Goal: Information Seeking & Learning: Learn about a topic

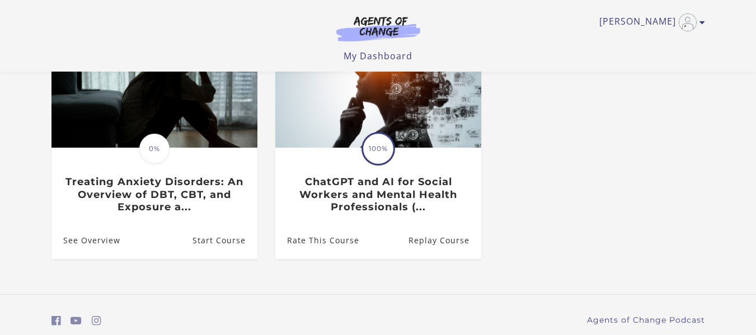
scroll to position [135, 0]
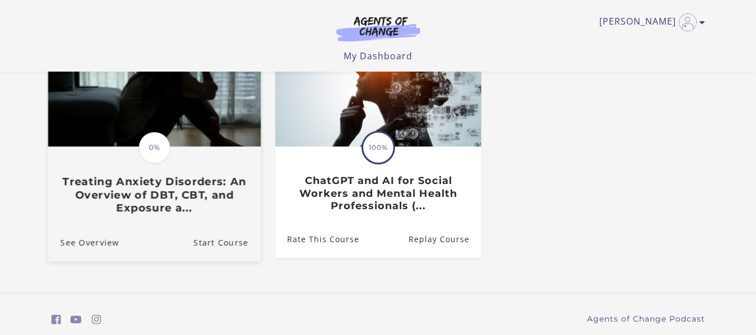
click at [132, 192] on h3 "Treating Anxiety Disorders: An Overview of DBT, CBT, and Exposure a..." at bounding box center [154, 194] width 188 height 39
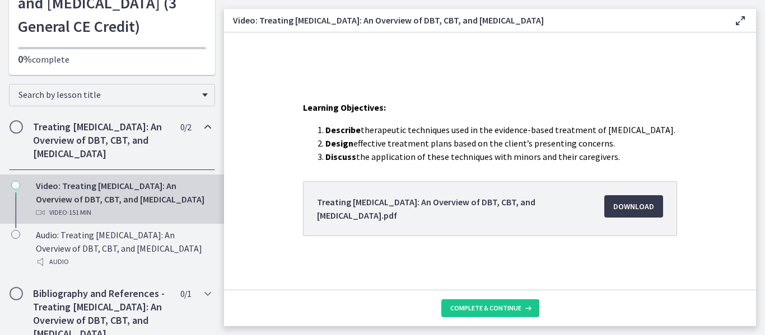
scroll to position [129, 0]
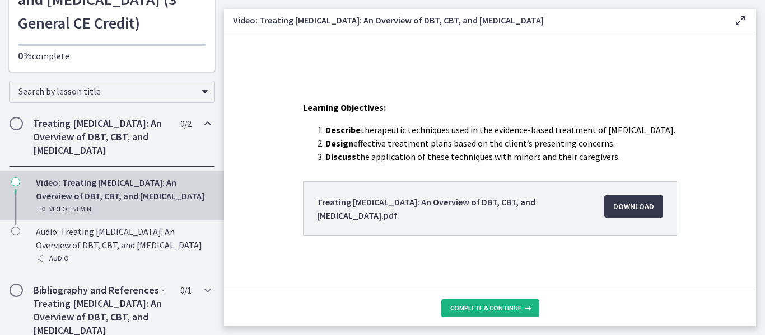
click at [505, 308] on span "Complete & continue" at bounding box center [485, 308] width 71 height 9
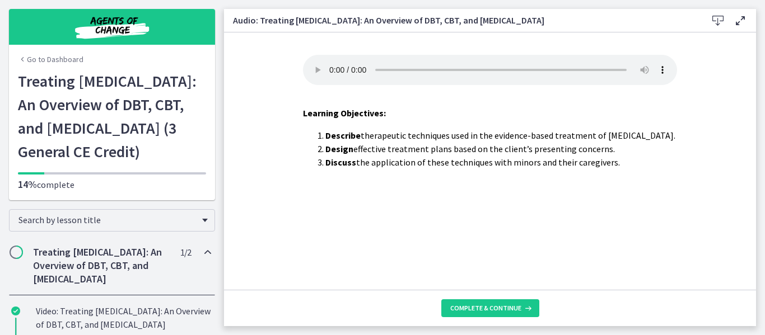
drag, startPoint x: 759, startPoint y: 47, endPoint x: 758, endPoint y: 85, distance: 37.5
click at [758, 85] on main "Audio: Treating Anxiety Disorders: An Overview of DBT, CBT, and Exposure and Re…" at bounding box center [494, 167] width 541 height 335
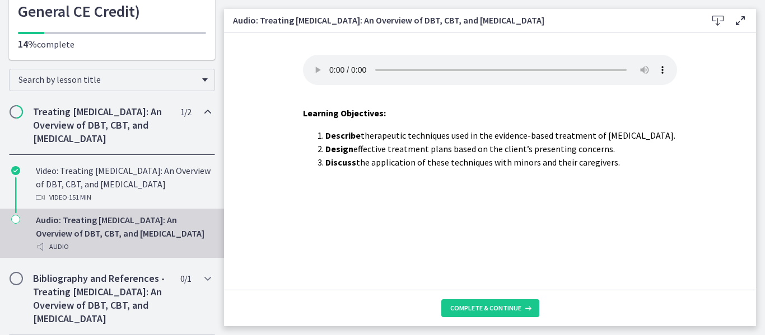
scroll to position [142, 0]
click at [17, 116] on span "Chapters" at bounding box center [16, 110] width 11 height 11
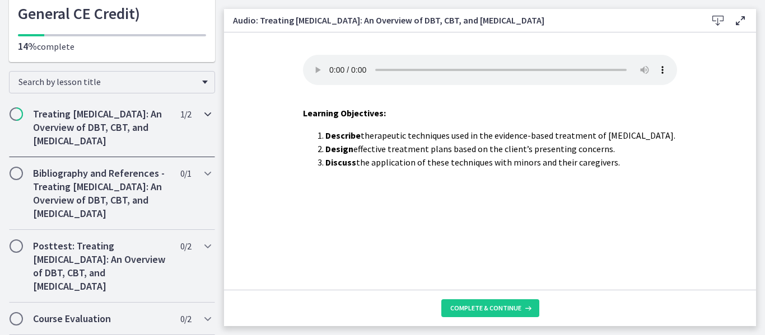
scroll to position [189, 0]
click at [19, 246] on span "Chapters" at bounding box center [16, 246] width 11 height 11
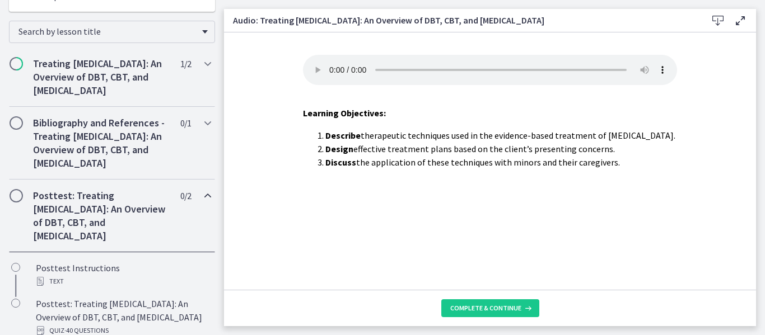
click at [14, 201] on span "Chapters" at bounding box center [16, 195] width 11 height 11
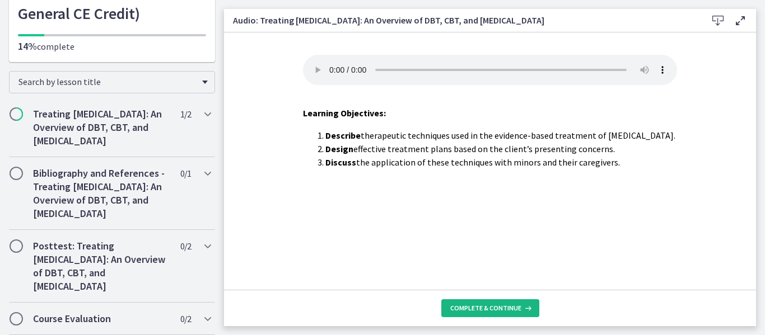
click at [511, 311] on span "Complete & continue" at bounding box center [485, 308] width 71 height 9
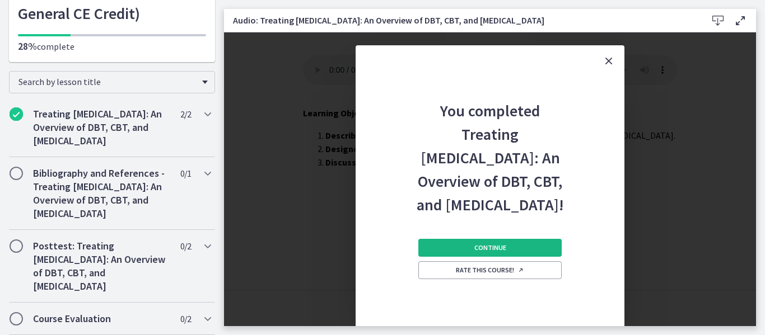
click at [518, 257] on button "Continue" at bounding box center [489, 248] width 143 height 18
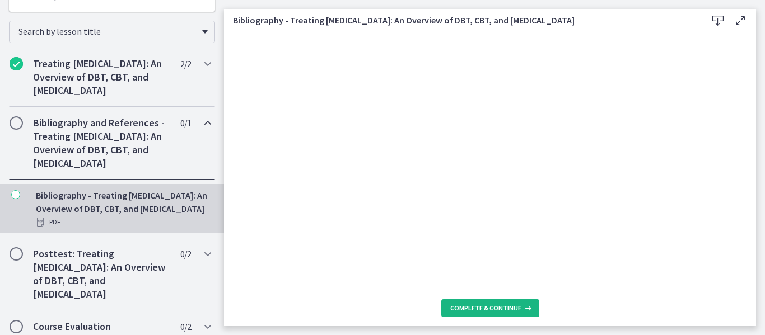
click at [508, 306] on span "Complete & continue" at bounding box center [485, 308] width 71 height 9
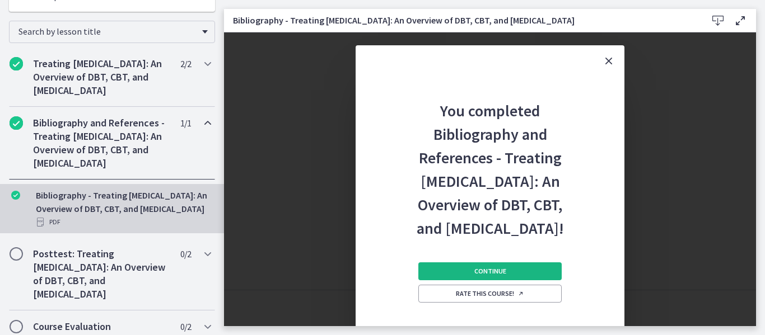
click at [491, 276] on span "Continue" at bounding box center [490, 271] width 32 height 9
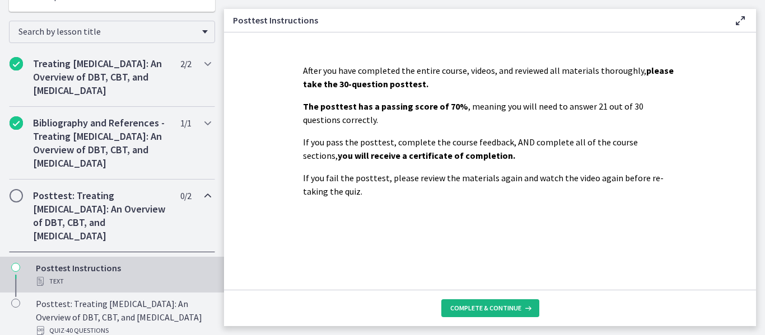
click at [500, 306] on span "Complete & continue" at bounding box center [485, 308] width 71 height 9
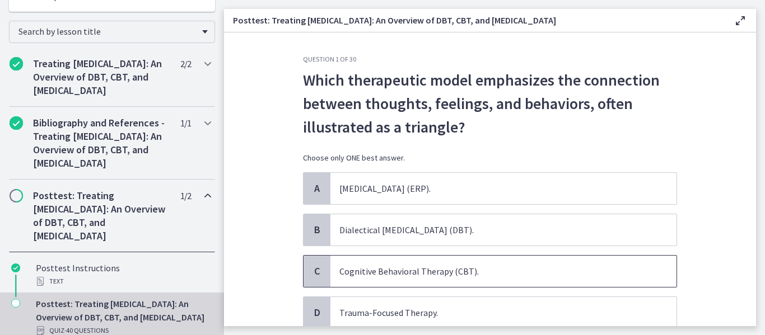
click at [472, 274] on span "Cognitive Behavioral Therapy (CBT)." at bounding box center [503, 271] width 346 height 31
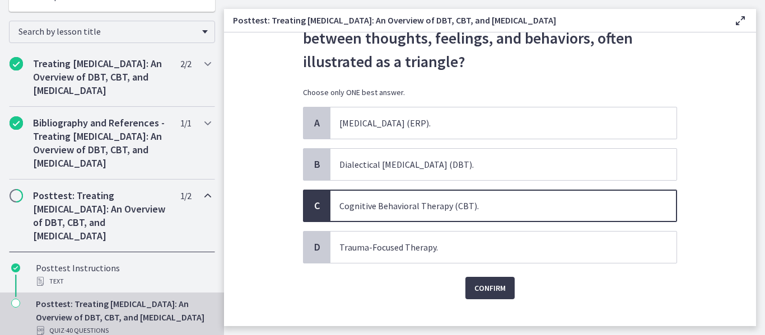
scroll to position [83, 0]
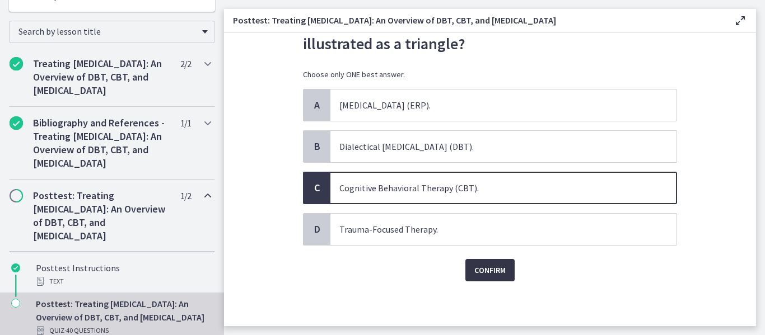
click at [492, 271] on span "Confirm" at bounding box center [489, 270] width 31 height 13
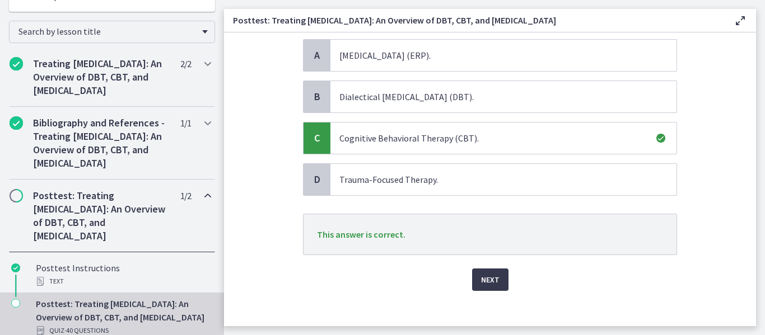
scroll to position [143, 0]
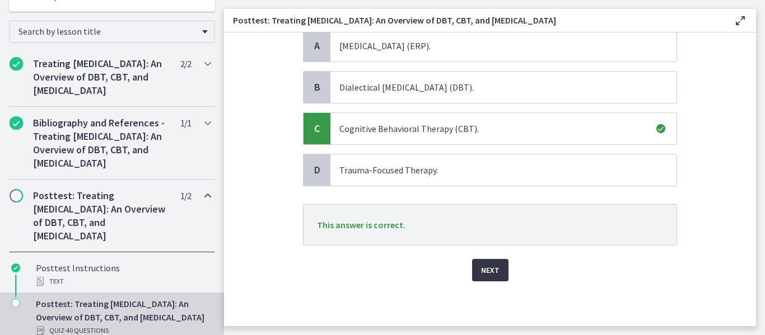
click at [491, 277] on span "Next" at bounding box center [490, 270] width 18 height 13
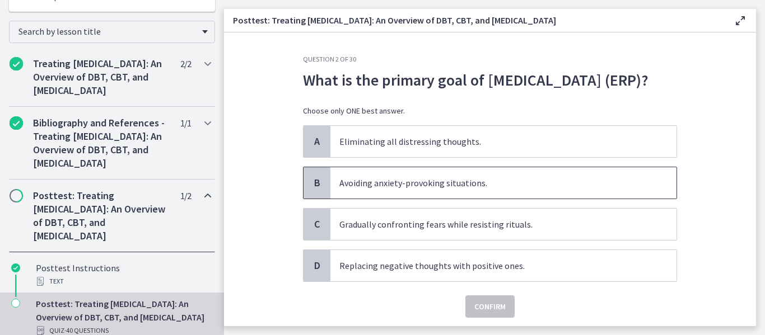
click at [419, 199] on span "Avoiding anxiety-provoking situations." at bounding box center [503, 182] width 346 height 31
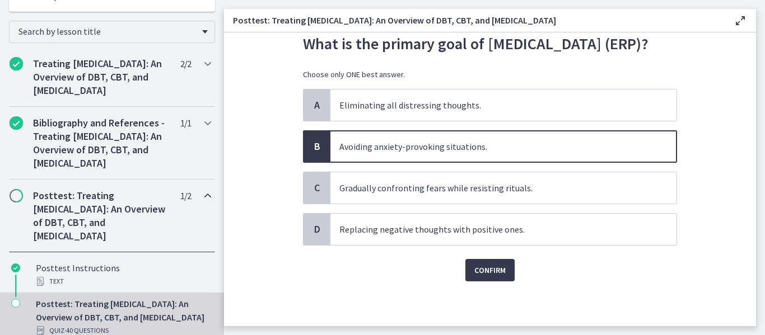
scroll to position [45, 0]
click at [486, 277] on span "Confirm" at bounding box center [489, 270] width 31 height 13
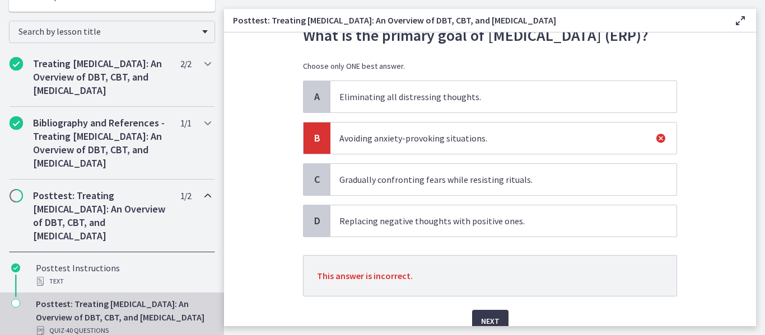
click at [359, 113] on span "Eliminating all distressing thoughts." at bounding box center [503, 96] width 346 height 31
click at [340, 113] on span "Eliminating all distressing thoughts." at bounding box center [503, 96] width 346 height 31
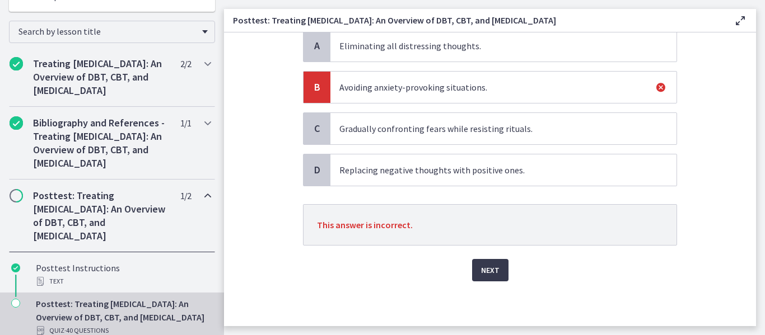
scroll to position [119, 0]
click at [489, 270] on span "Next" at bounding box center [490, 270] width 18 height 13
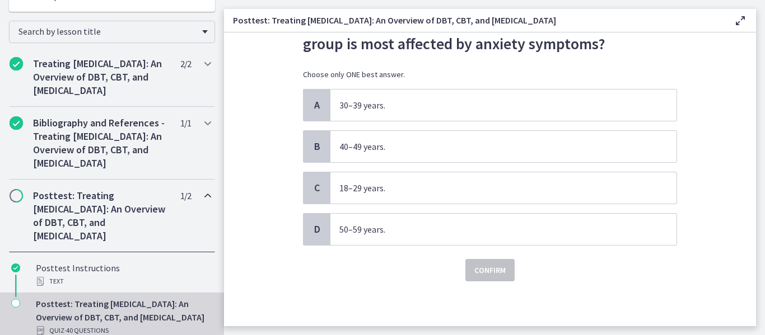
scroll to position [0, 0]
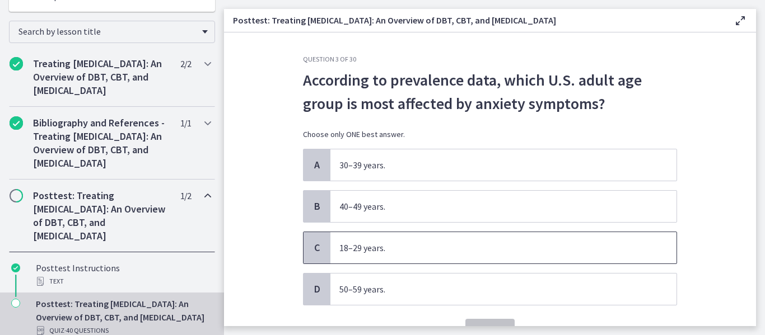
click at [421, 250] on span "18–29 years." at bounding box center [503, 247] width 346 height 31
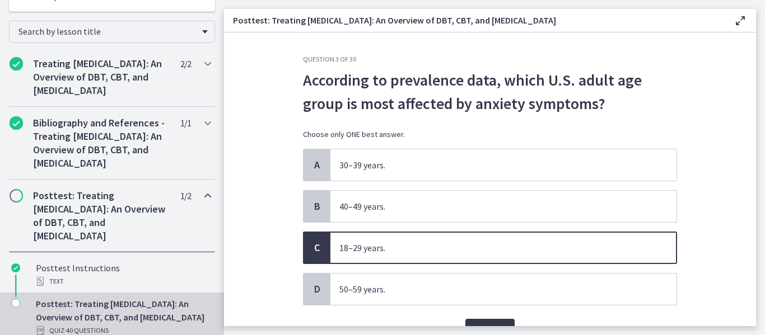
click at [482, 321] on button "Confirm" at bounding box center [489, 330] width 49 height 22
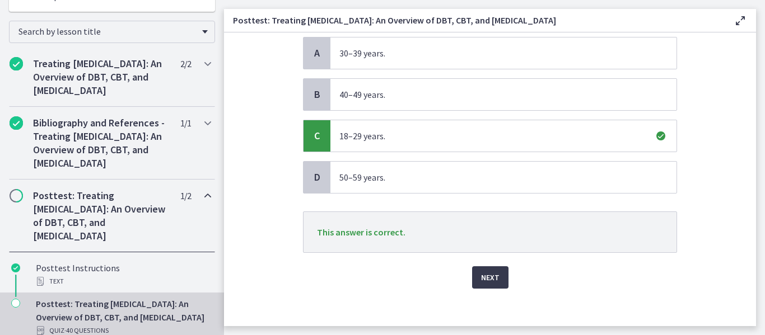
scroll to position [119, 0]
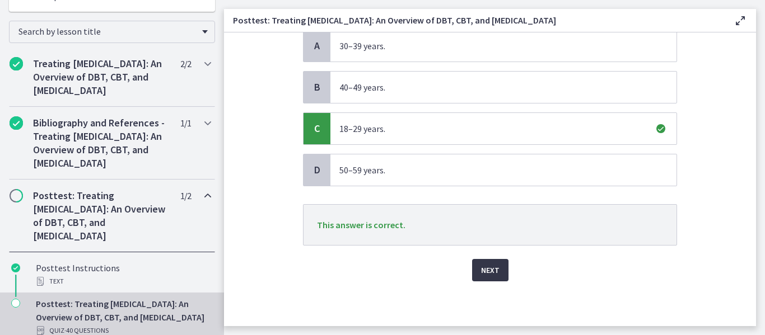
click at [489, 270] on span "Next" at bounding box center [490, 270] width 18 height 13
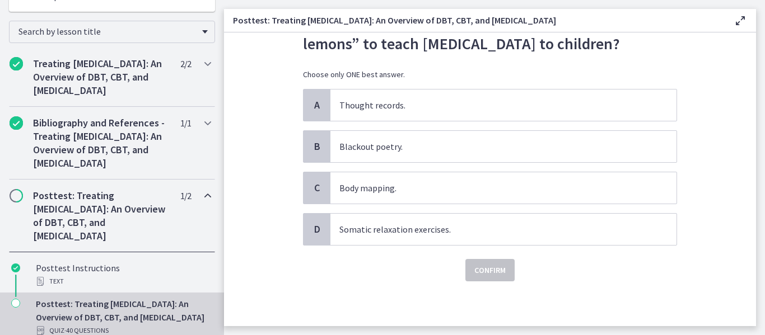
scroll to position [0, 0]
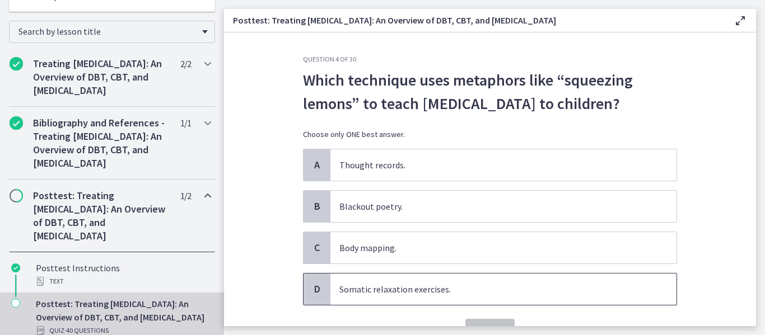
click at [436, 305] on span "Somatic relaxation exercises." at bounding box center [503, 289] width 346 height 31
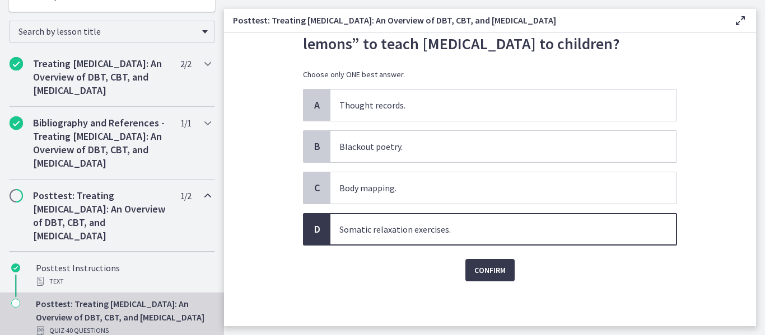
scroll to position [83, 0]
click at [499, 273] on span "Confirm" at bounding box center [489, 270] width 31 height 13
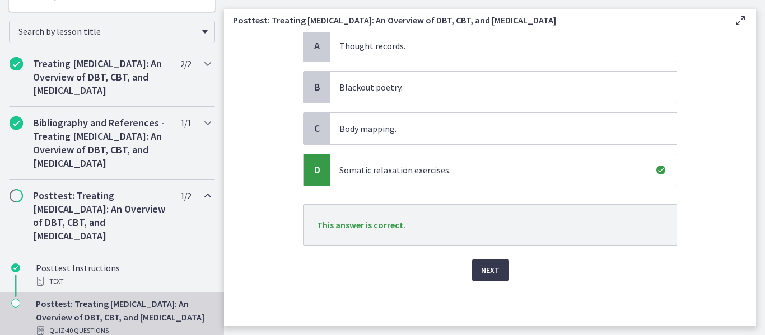
scroll to position [143, 0]
click at [490, 269] on span "Next" at bounding box center [490, 270] width 18 height 13
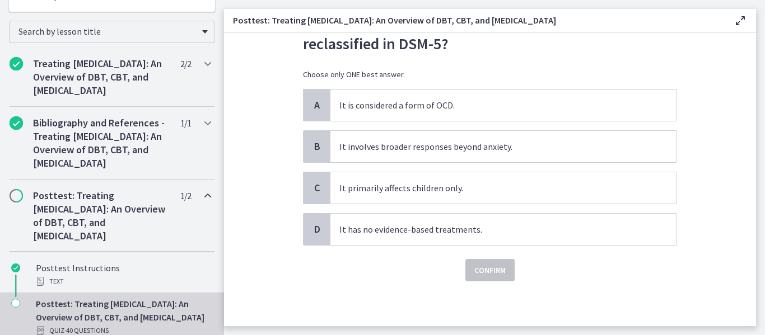
scroll to position [0, 0]
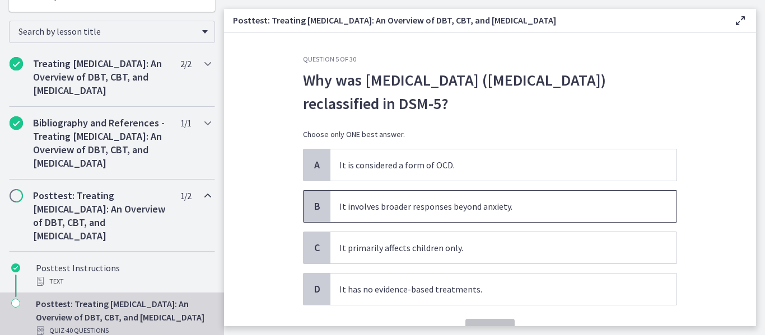
click at [457, 209] on span "It involves broader responses beyond anxiety." at bounding box center [503, 206] width 346 height 31
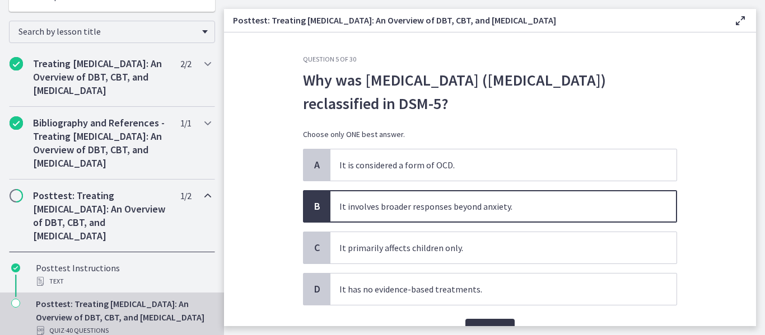
click at [480, 321] on button "Confirm" at bounding box center [489, 330] width 49 height 22
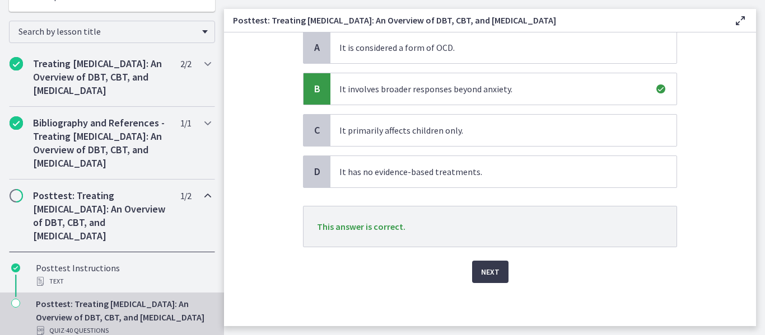
scroll to position [119, 0]
click at [493, 272] on span "Next" at bounding box center [490, 270] width 18 height 13
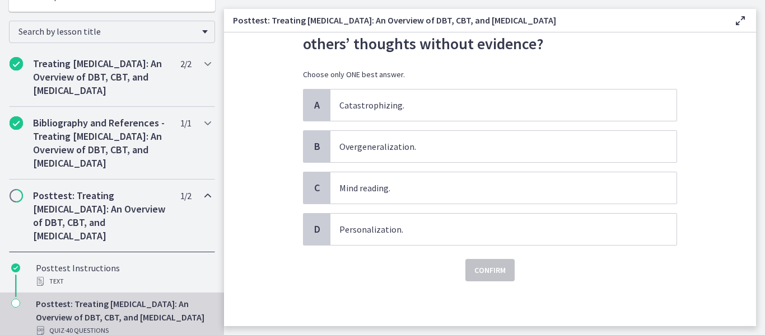
scroll to position [0, 0]
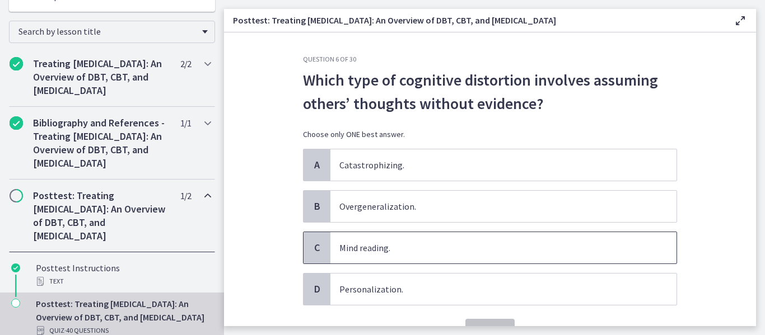
click at [475, 252] on span "Mind reading." at bounding box center [503, 247] width 346 height 31
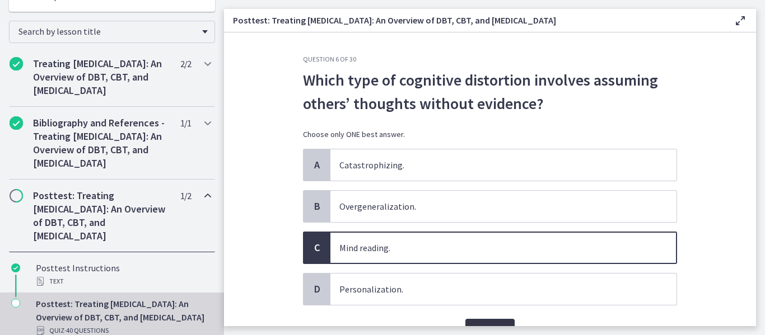
click at [484, 321] on button "Confirm" at bounding box center [489, 330] width 49 height 22
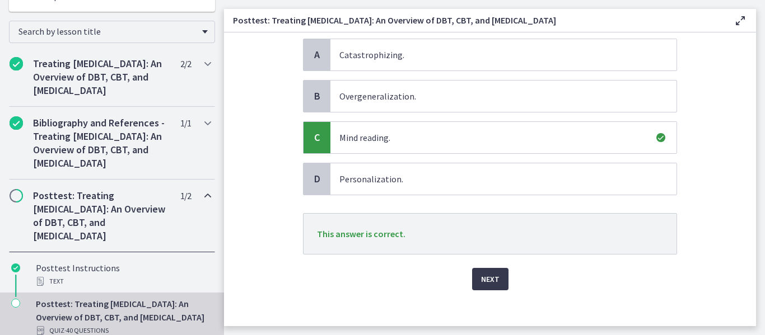
scroll to position [119, 0]
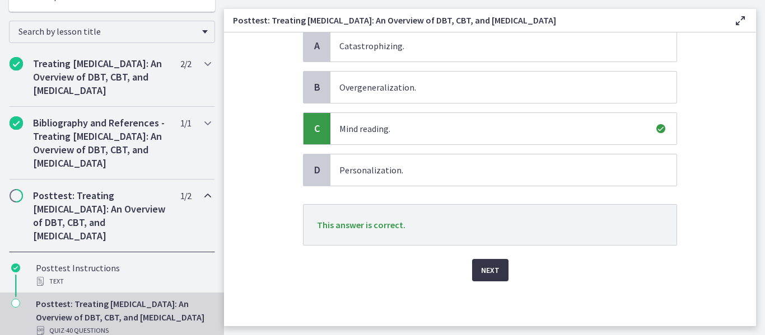
click at [493, 271] on span "Next" at bounding box center [490, 270] width 18 height 13
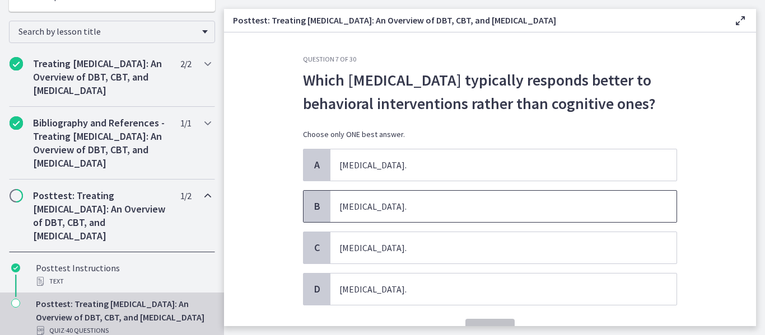
click at [409, 206] on span "Selective Mutism." at bounding box center [503, 206] width 346 height 31
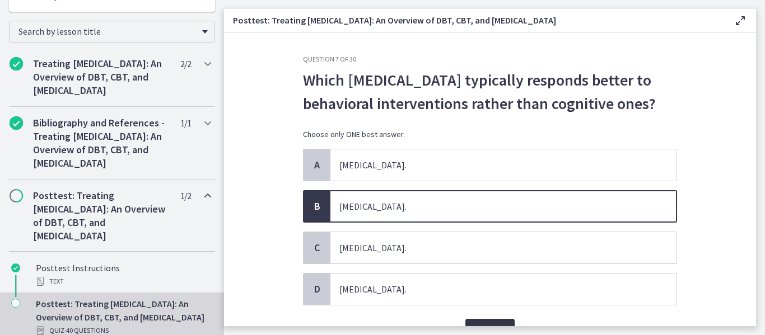
click at [480, 320] on button "Confirm" at bounding box center [489, 330] width 49 height 22
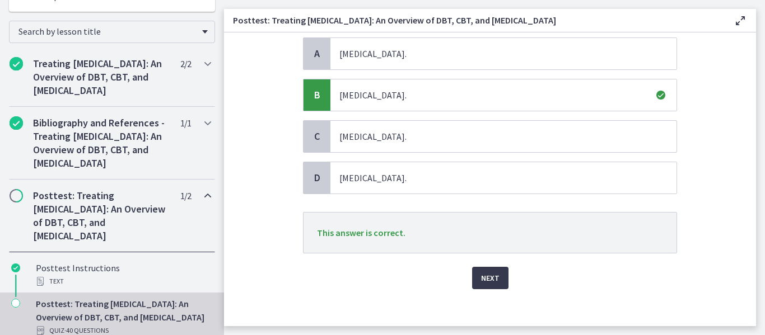
scroll to position [119, 0]
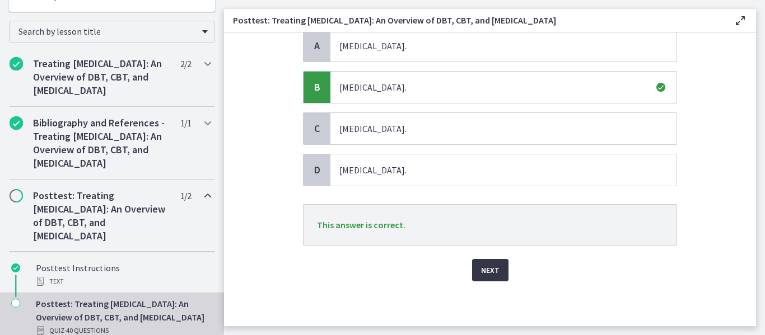
click at [494, 274] on span "Next" at bounding box center [490, 270] width 18 height 13
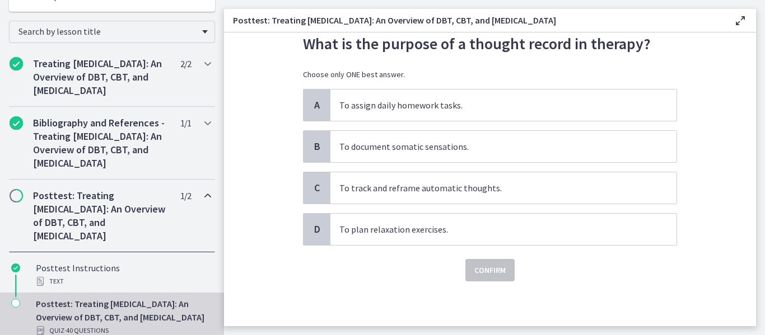
scroll to position [0, 0]
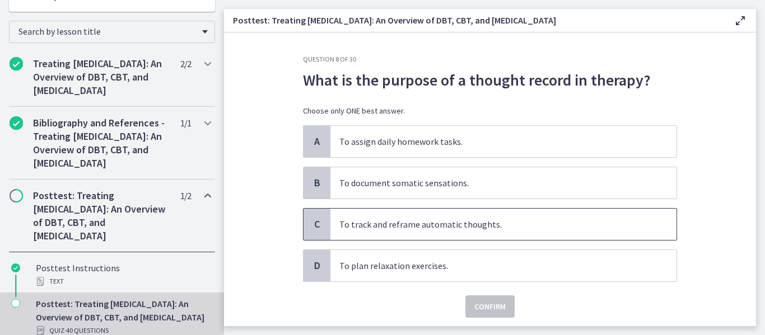
click at [474, 221] on span "To track and reframe automatic thoughts." at bounding box center [503, 224] width 346 height 31
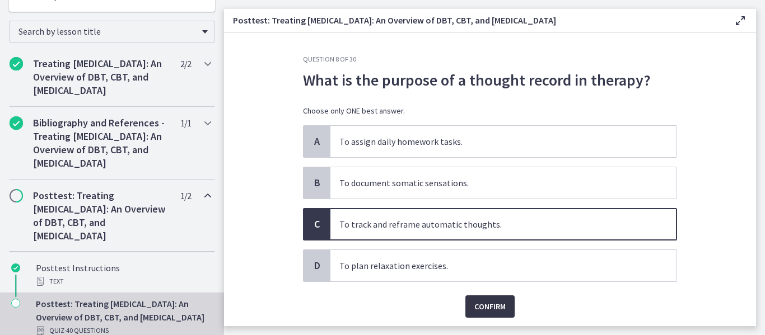
click at [485, 307] on span "Confirm" at bounding box center [489, 306] width 31 height 13
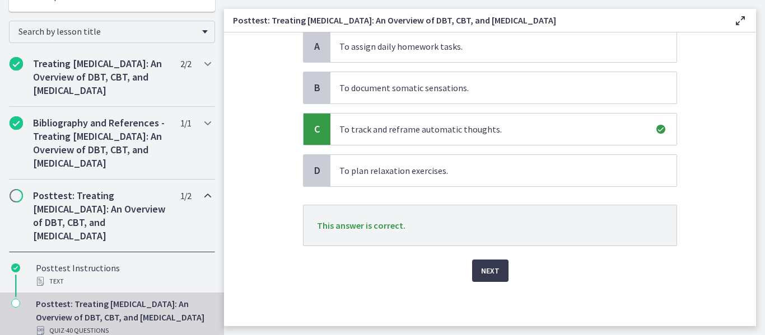
scroll to position [96, 0]
click at [489, 274] on span "Next" at bounding box center [490, 270] width 18 height 13
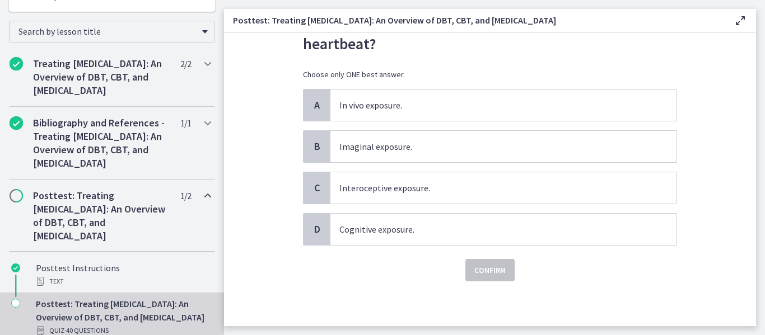
scroll to position [0, 0]
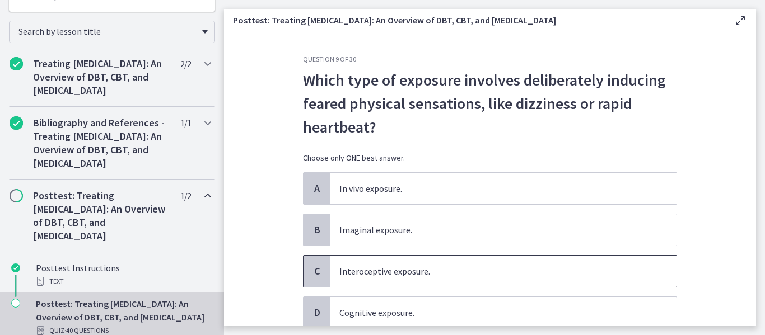
click at [423, 275] on span "Interoceptive exposure." at bounding box center [503, 271] width 346 height 31
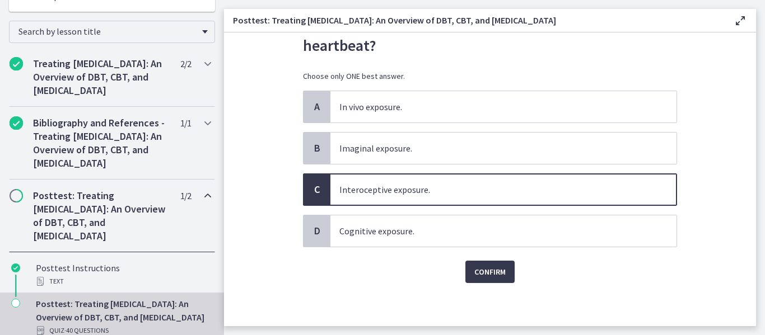
scroll to position [83, 0]
click at [490, 267] on span "Confirm" at bounding box center [489, 270] width 31 height 13
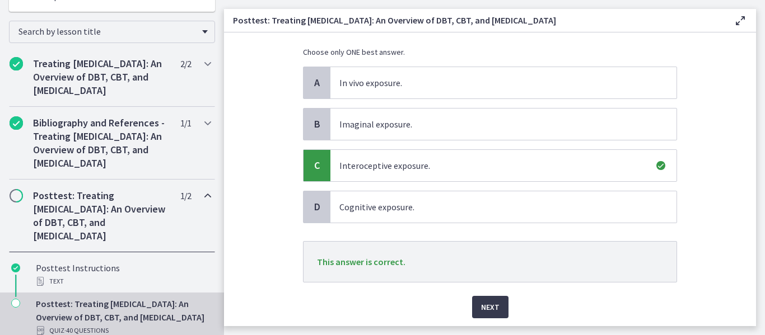
scroll to position [128, 0]
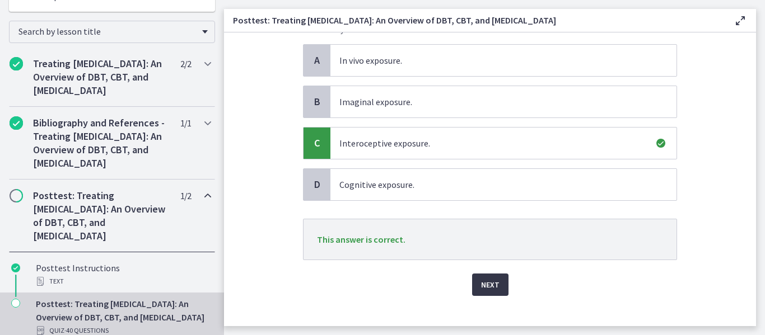
click at [488, 283] on span "Next" at bounding box center [490, 284] width 18 height 13
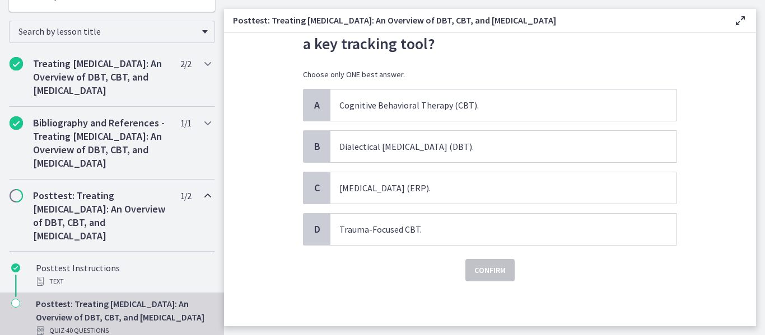
scroll to position [0, 0]
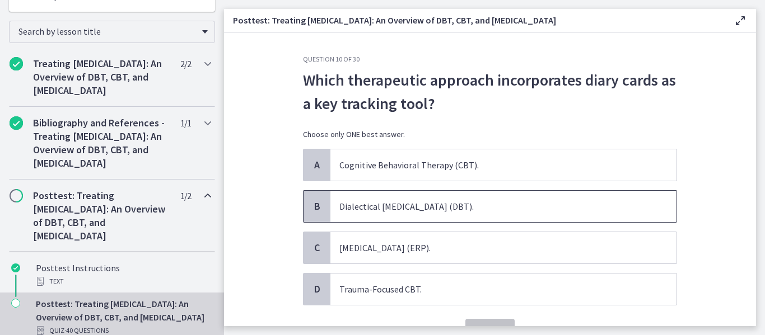
click at [435, 210] on span "Dialectical Behavior Therapy (DBT)." at bounding box center [503, 206] width 346 height 31
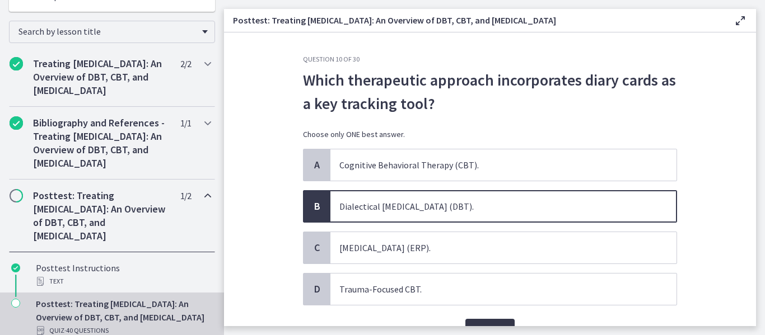
click at [484, 321] on button "Confirm" at bounding box center [489, 330] width 49 height 22
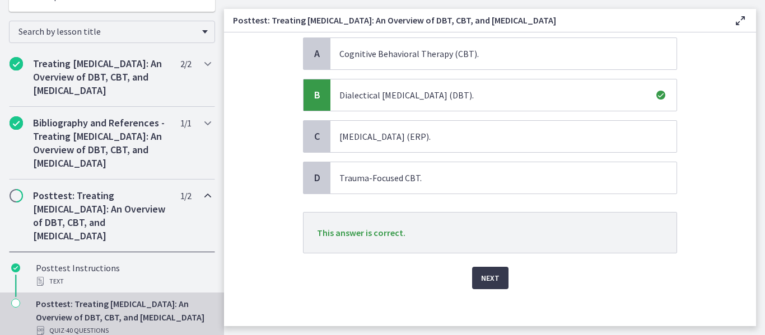
scroll to position [112, 0]
click at [494, 281] on span "Next" at bounding box center [490, 277] width 18 height 13
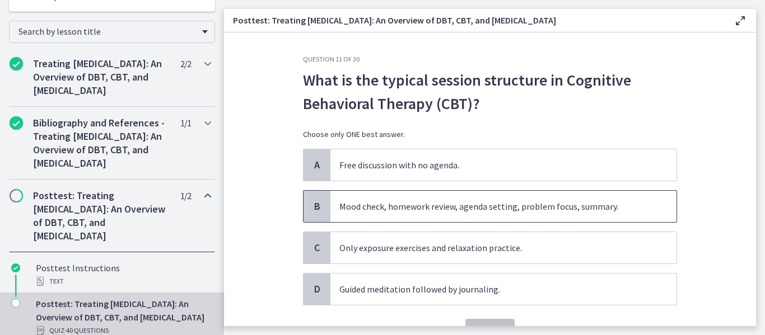
click at [513, 208] on span "Mood check, homework review, agenda setting, problem focus, summary." at bounding box center [503, 206] width 346 height 31
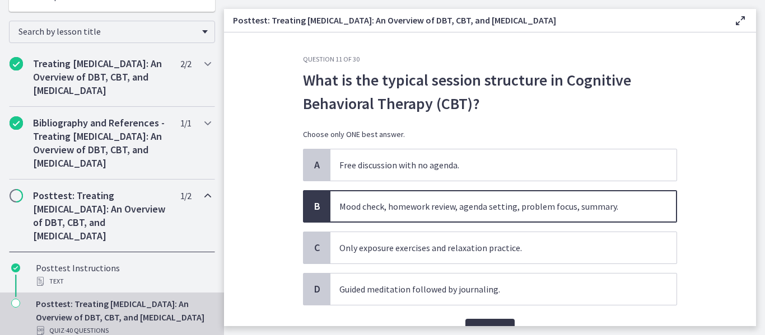
click at [503, 324] on button "Confirm" at bounding box center [489, 330] width 49 height 22
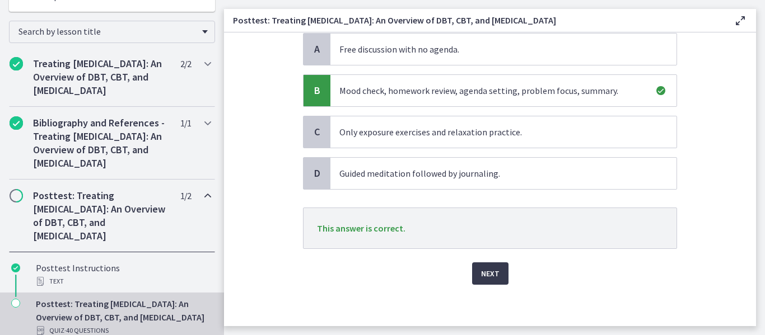
scroll to position [119, 0]
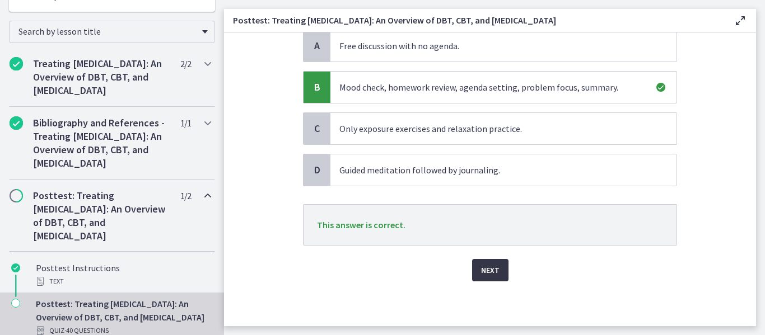
click at [489, 273] on span "Next" at bounding box center [490, 270] width 18 height 13
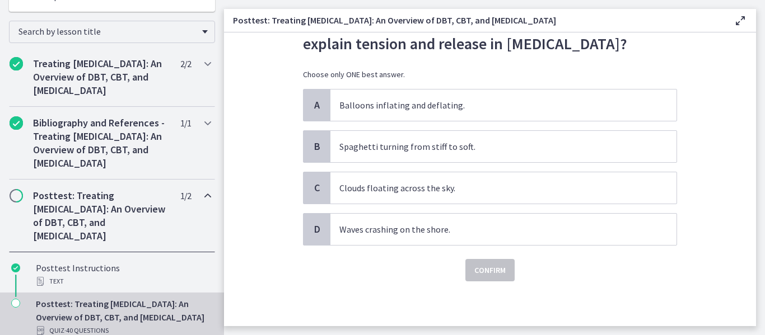
scroll to position [0, 0]
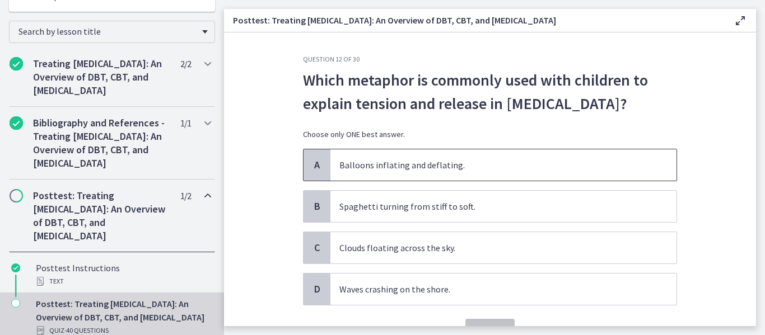
click at [382, 181] on span "Balloons inflating and deflating." at bounding box center [503, 164] width 346 height 31
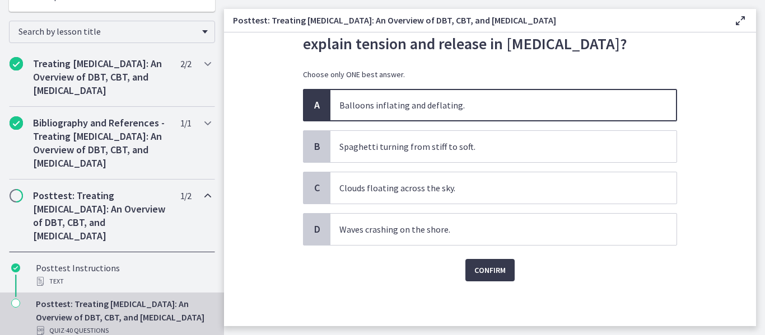
scroll to position [83, 0]
click at [493, 271] on span "Confirm" at bounding box center [489, 270] width 31 height 13
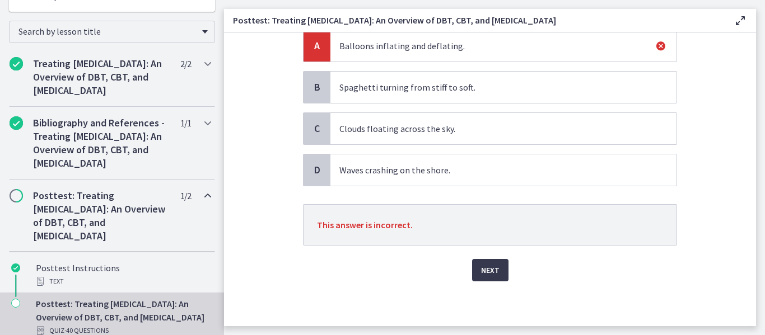
scroll to position [143, 0]
click at [485, 270] on span "Next" at bounding box center [490, 270] width 18 height 13
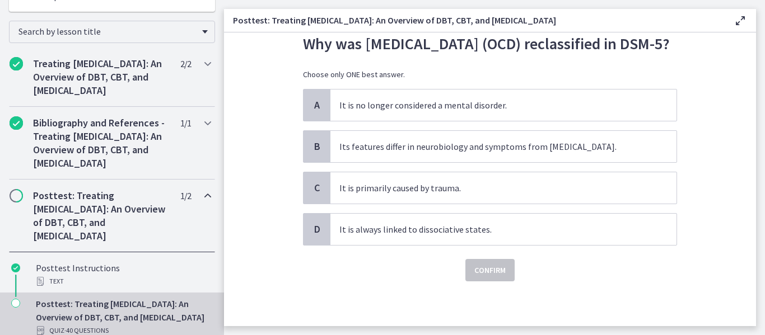
scroll to position [60, 0]
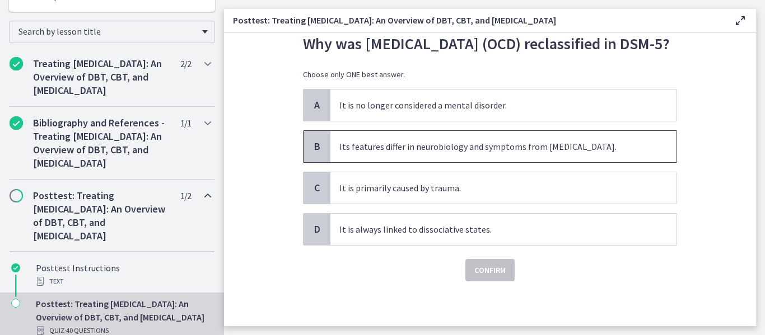
click at [469, 151] on span "Its features differ in neurobiology and symptoms from anxiety disorders." at bounding box center [503, 146] width 346 height 31
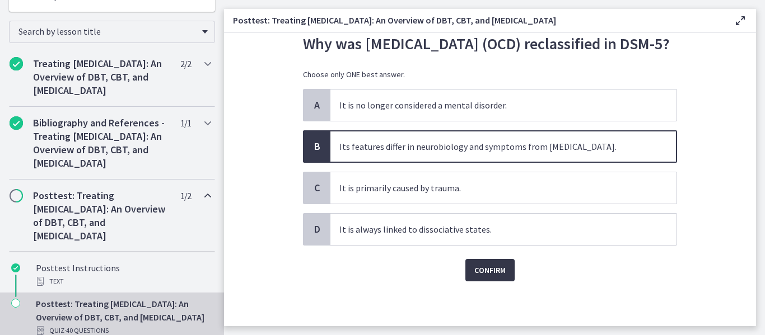
click at [484, 275] on span "Confirm" at bounding box center [489, 270] width 31 height 13
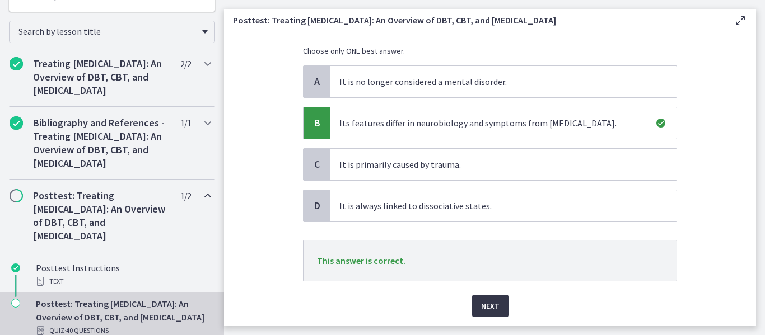
click at [493, 317] on button "Next" at bounding box center [490, 306] width 36 height 22
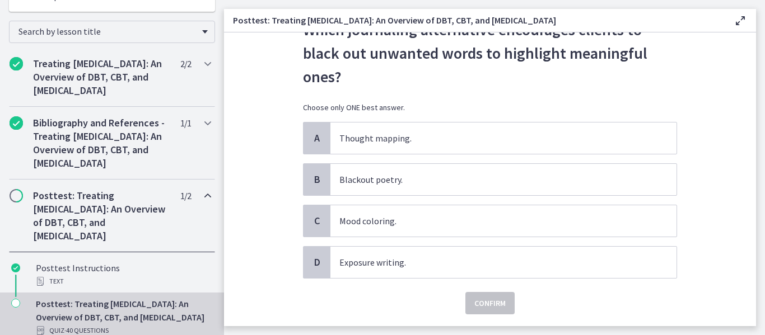
scroll to position [65, 0]
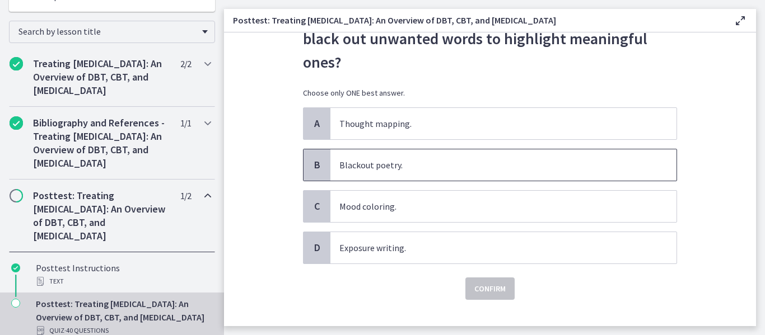
click at [340, 165] on span "Blackout poetry." at bounding box center [503, 164] width 346 height 31
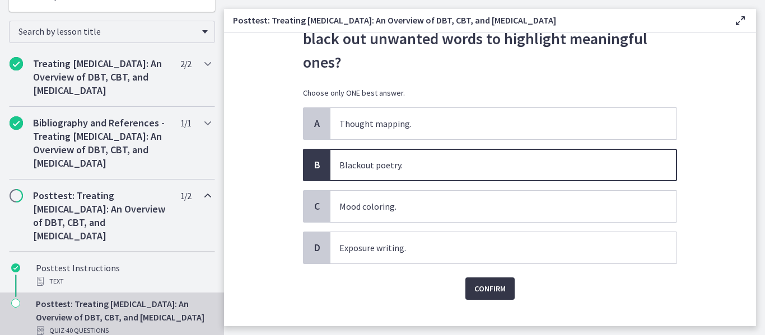
click at [476, 290] on span "Confirm" at bounding box center [489, 288] width 31 height 13
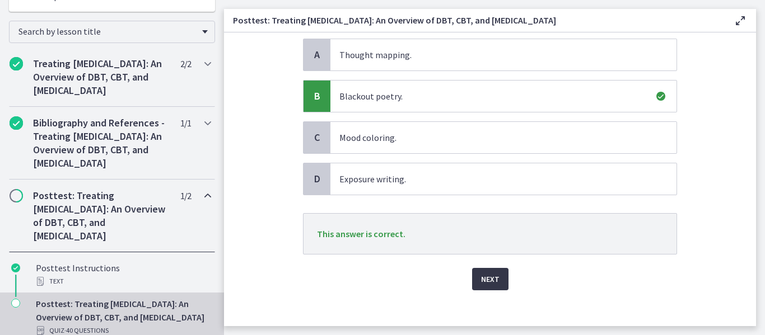
scroll to position [143, 0]
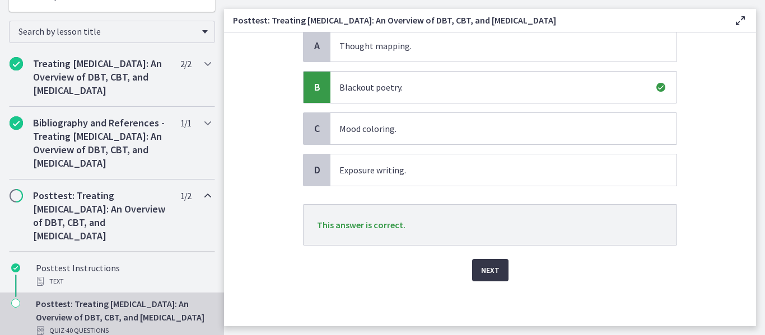
click at [485, 269] on span "Next" at bounding box center [490, 270] width 18 height 13
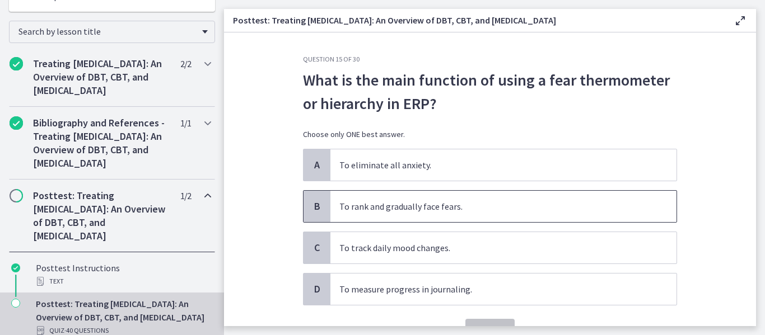
click at [409, 207] on span "To rank and gradually face fears." at bounding box center [503, 206] width 346 height 31
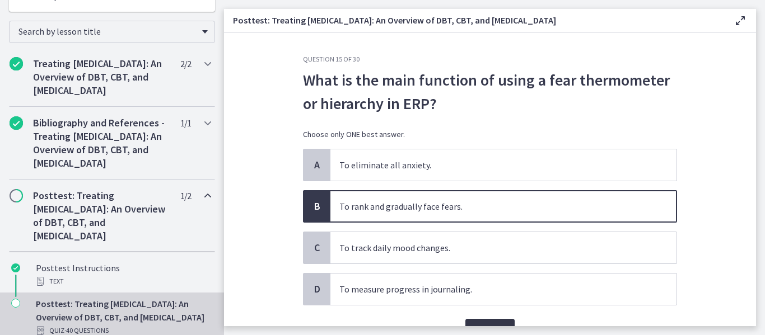
click at [486, 321] on button "Confirm" at bounding box center [489, 330] width 49 height 22
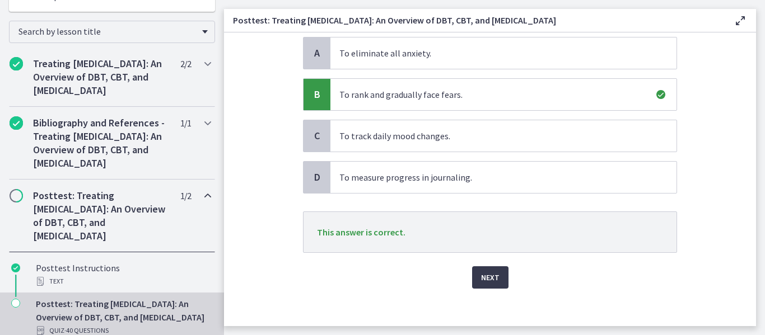
scroll to position [119, 0]
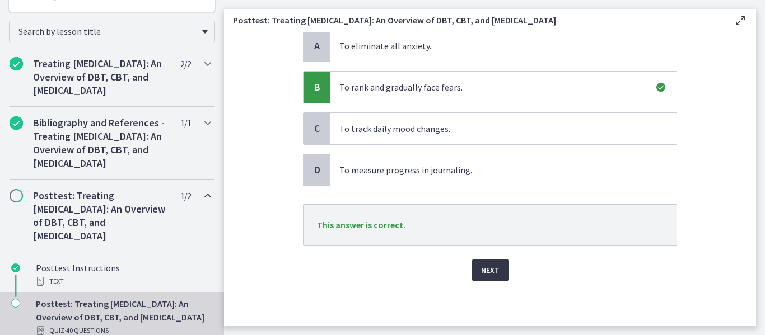
click at [498, 269] on button "Next" at bounding box center [490, 270] width 36 height 22
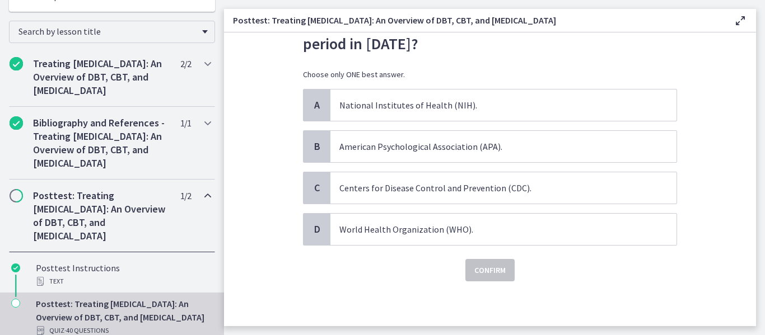
scroll to position [0, 0]
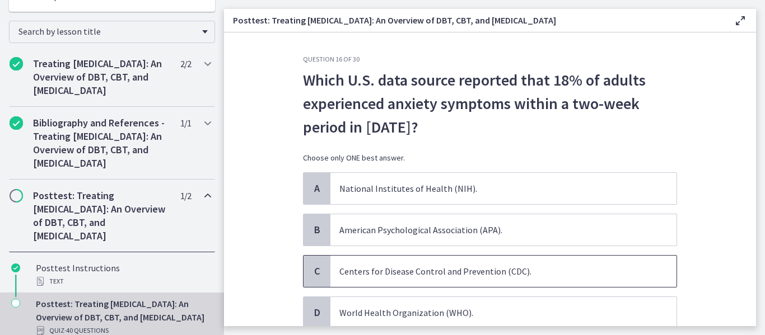
click at [450, 274] on span "Centers for Disease Control and Prevention (CDC)." at bounding box center [503, 271] width 346 height 31
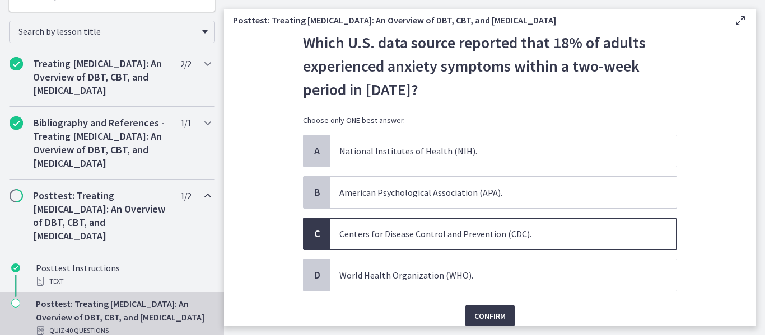
scroll to position [45, 0]
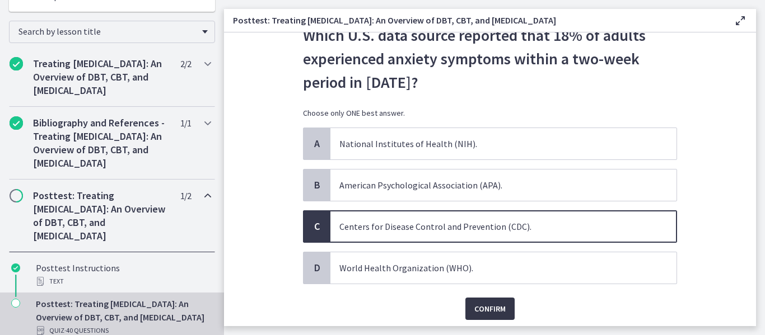
click at [485, 311] on span "Confirm" at bounding box center [489, 308] width 31 height 13
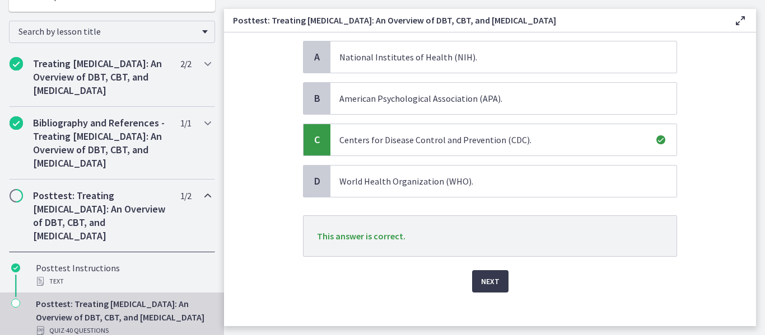
scroll to position [143, 0]
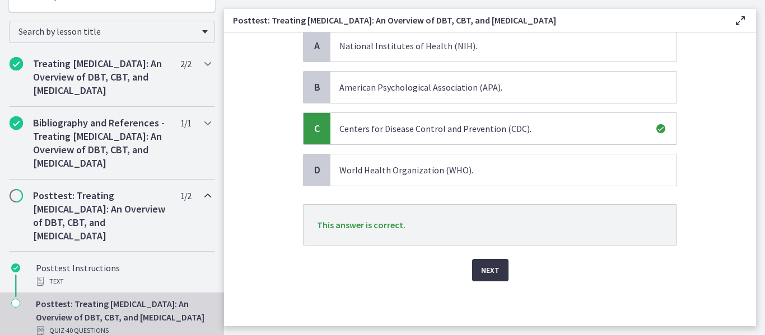
click at [482, 270] on span "Next" at bounding box center [490, 270] width 18 height 13
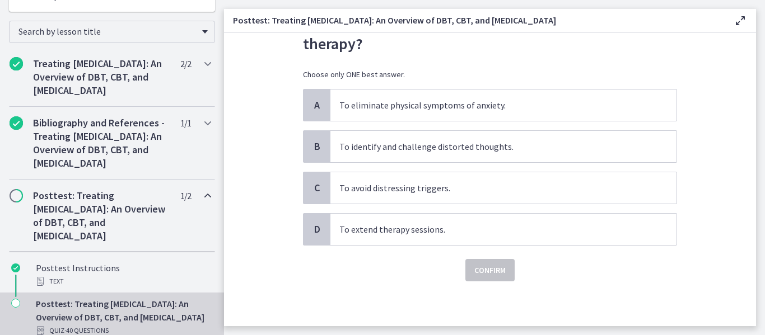
scroll to position [0, 0]
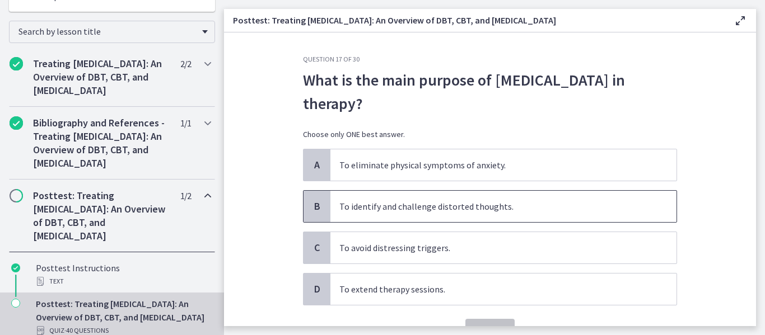
click at [406, 214] on span "To identify and challenge distorted thoughts." at bounding box center [503, 206] width 346 height 31
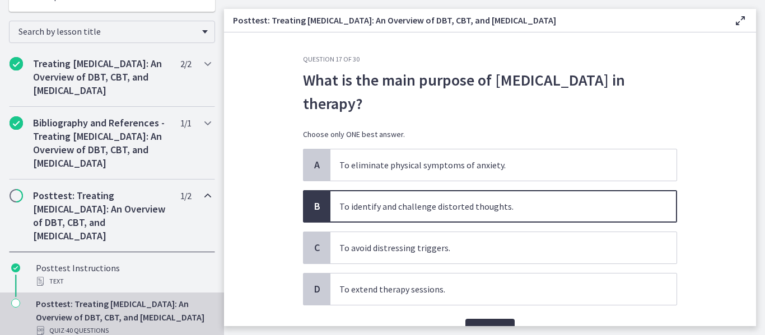
click at [480, 319] on button "Confirm" at bounding box center [489, 330] width 49 height 22
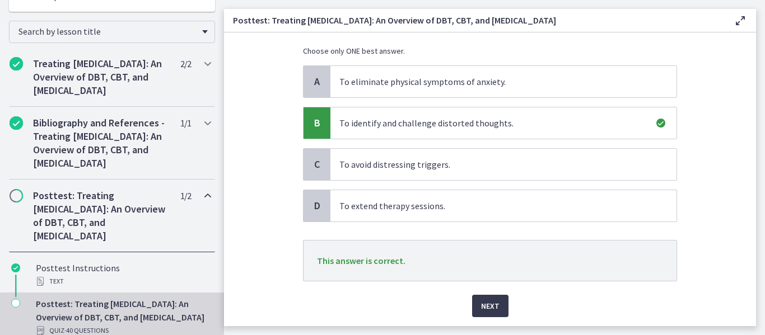
scroll to position [90, 0]
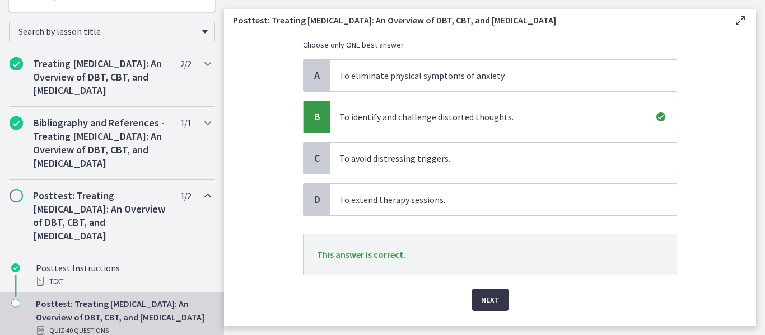
click at [483, 303] on span "Next" at bounding box center [490, 299] width 18 height 13
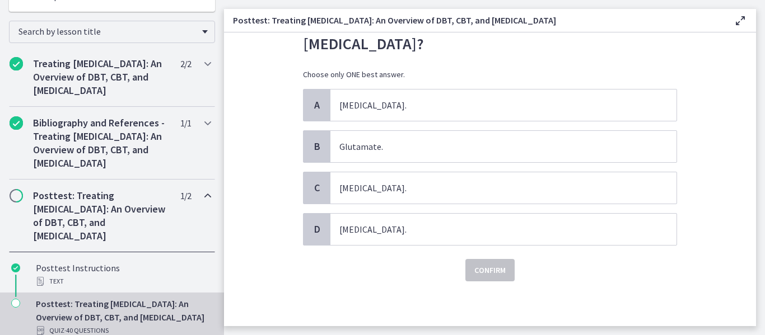
scroll to position [0, 0]
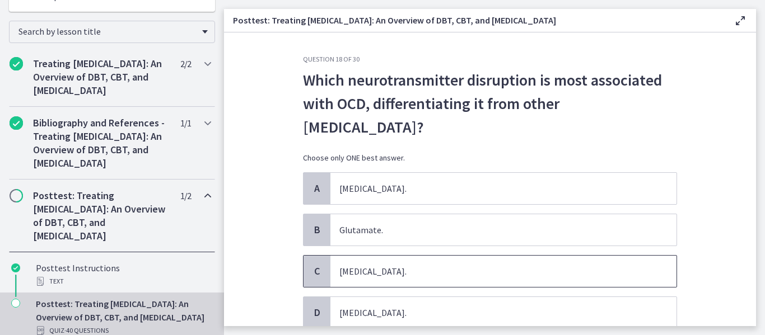
click at [491, 269] on span "Serotonin." at bounding box center [503, 271] width 346 height 31
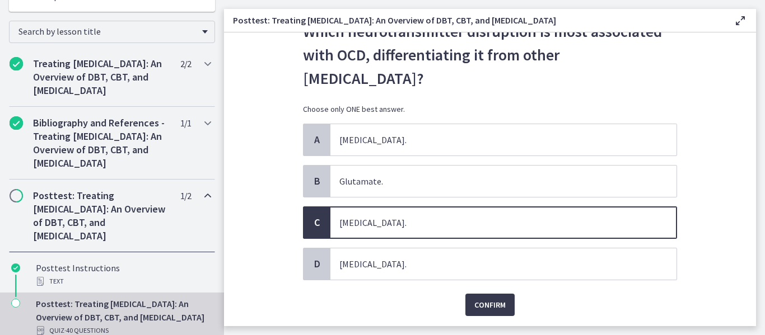
scroll to position [67, 0]
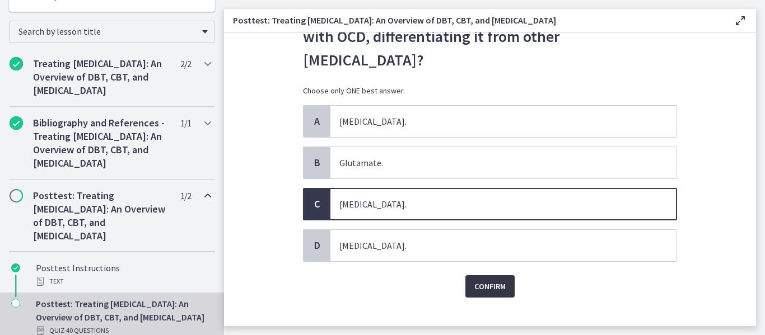
click at [499, 293] on span "Confirm" at bounding box center [489, 286] width 31 height 13
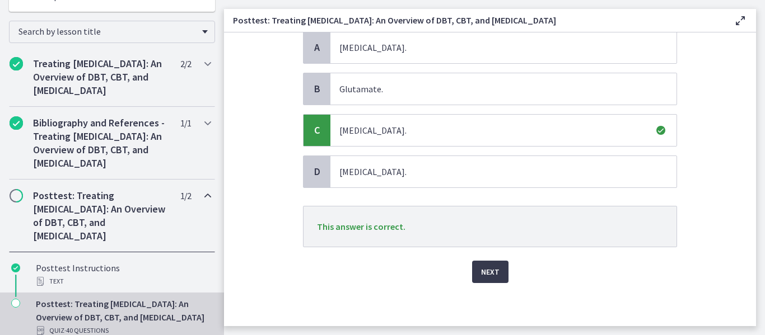
scroll to position [143, 0]
click at [481, 272] on span "Next" at bounding box center [490, 270] width 18 height 13
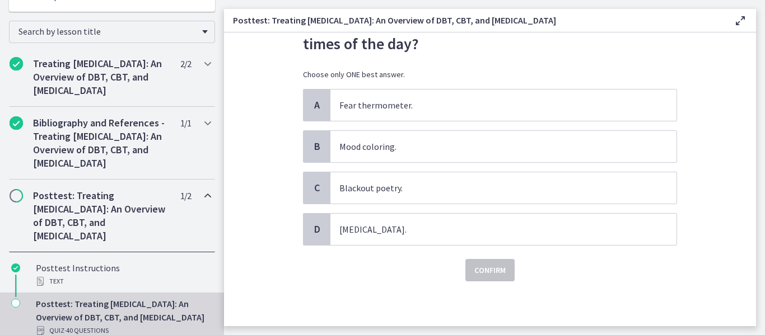
scroll to position [0, 0]
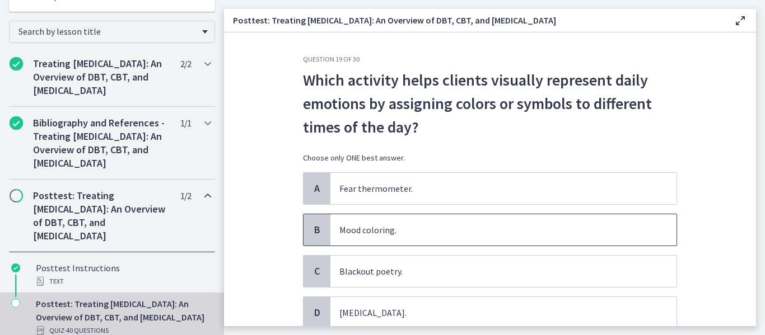
click at [396, 229] on span "Mood coloring." at bounding box center [503, 229] width 346 height 31
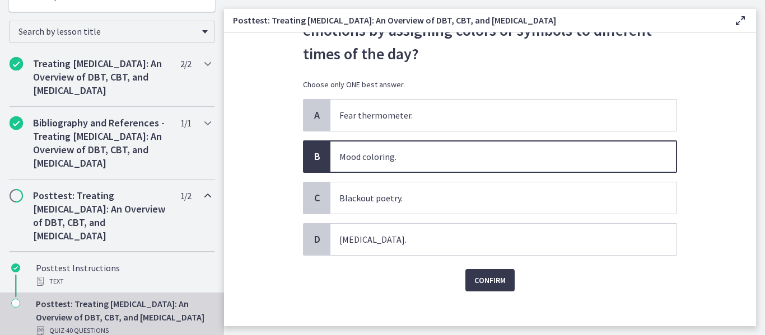
scroll to position [83, 0]
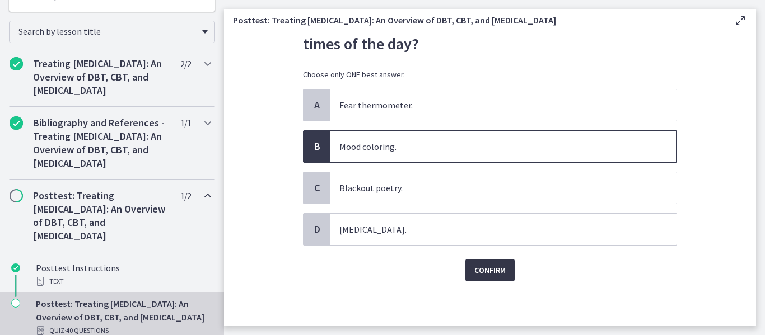
click at [489, 267] on span "Confirm" at bounding box center [489, 270] width 31 height 13
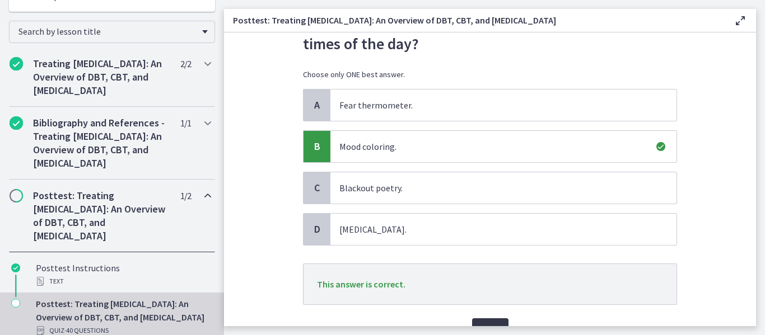
click at [481, 323] on span "Next" at bounding box center [490, 329] width 18 height 13
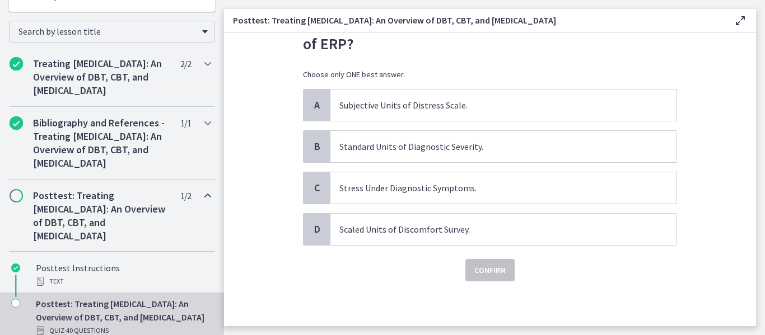
scroll to position [0, 0]
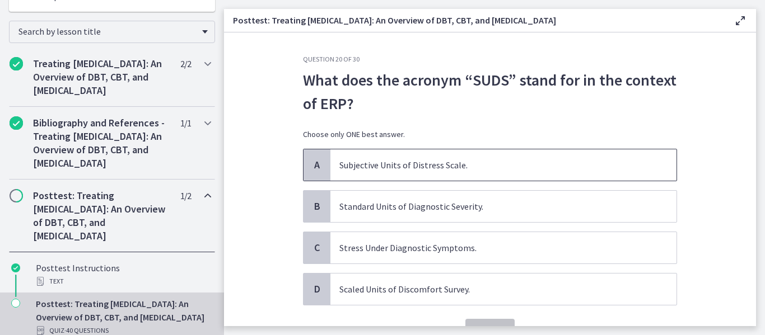
click at [340, 162] on span "Subjective Units of Distress Scale." at bounding box center [503, 164] width 346 height 31
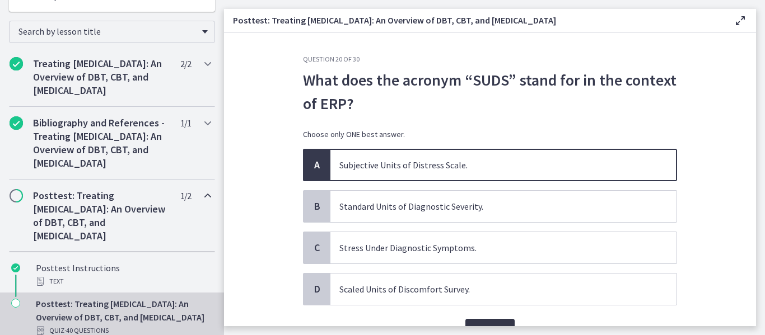
click at [474, 320] on button "Confirm" at bounding box center [489, 330] width 49 height 22
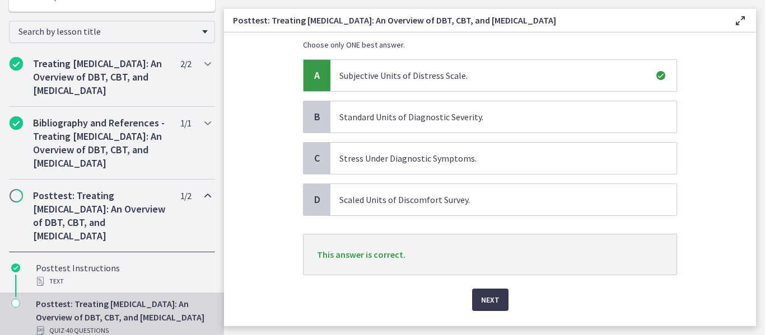
scroll to position [112, 0]
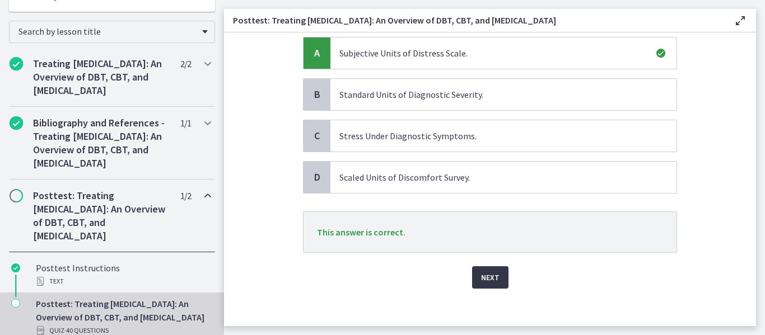
click at [492, 280] on span "Next" at bounding box center [490, 277] width 18 height 13
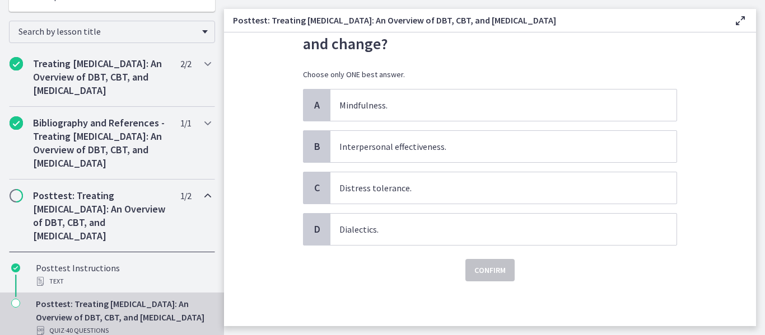
scroll to position [0, 0]
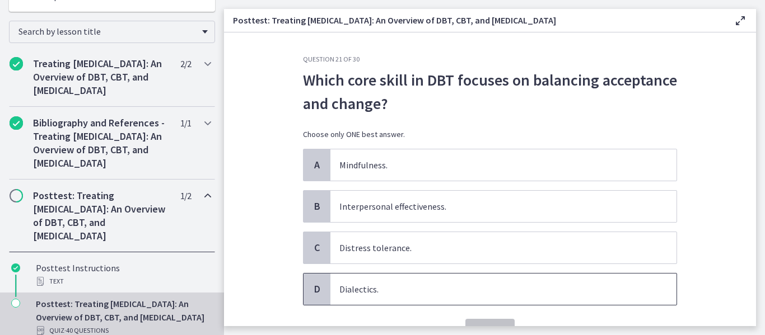
click at [451, 287] on span "Dialectics." at bounding box center [503, 289] width 346 height 31
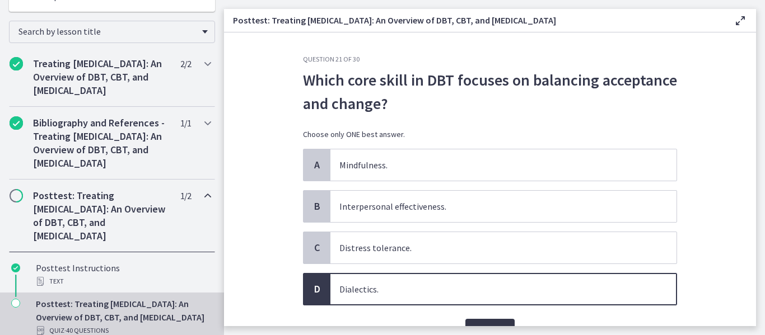
click at [482, 321] on button "Confirm" at bounding box center [489, 330] width 49 height 22
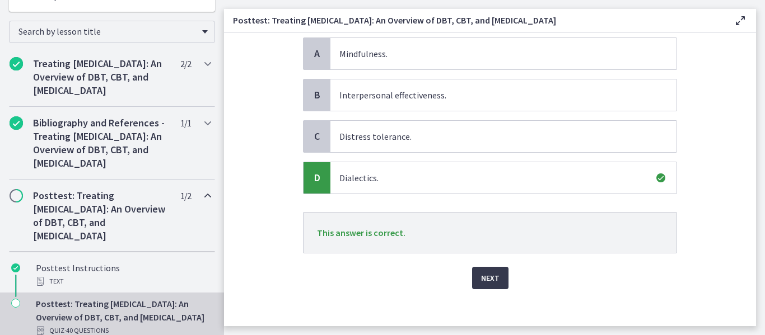
scroll to position [112, 0]
click at [499, 280] on button "Next" at bounding box center [490, 277] width 36 height 22
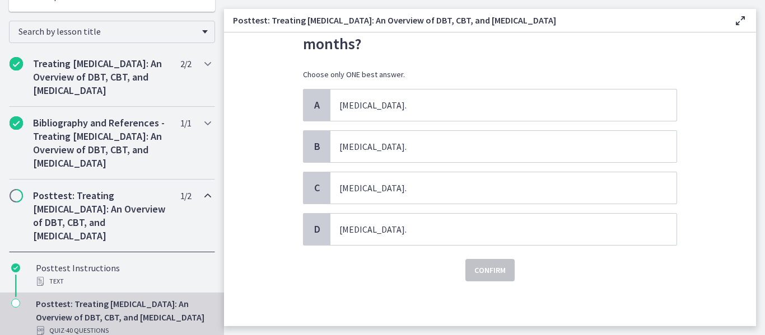
scroll to position [0, 0]
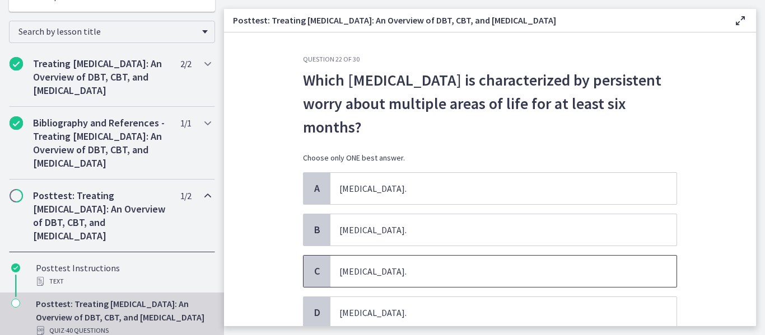
click at [497, 278] on span "Generalized Anxiety Disorder." at bounding box center [503, 271] width 346 height 31
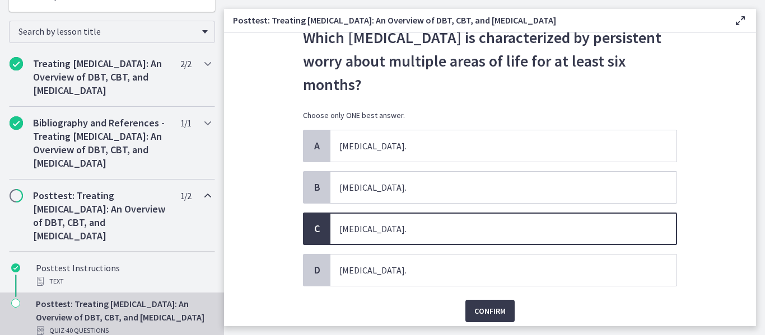
scroll to position [45, 0]
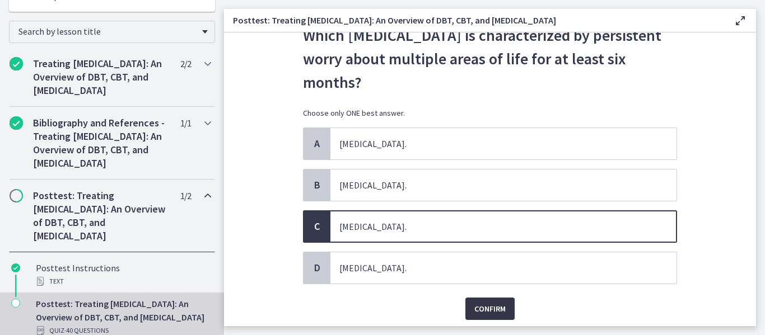
click at [491, 310] on span "Confirm" at bounding box center [489, 308] width 31 height 13
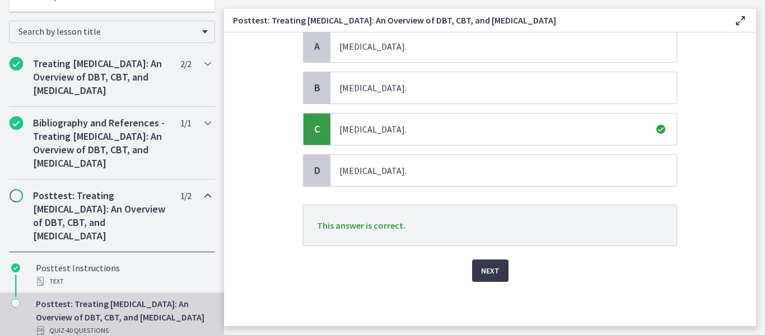
scroll to position [143, 0]
click at [481, 271] on span "Next" at bounding box center [490, 270] width 18 height 13
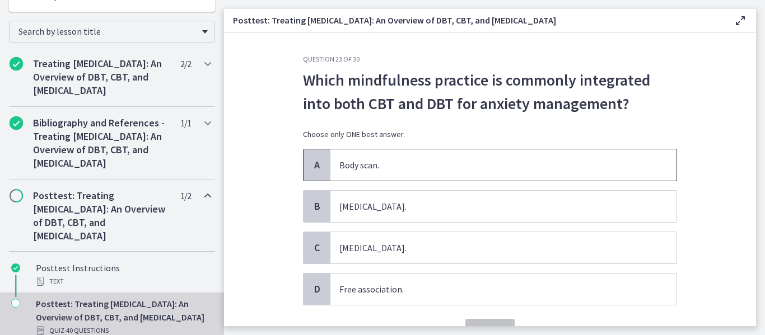
click at [410, 171] on span "Body scan." at bounding box center [503, 164] width 346 height 31
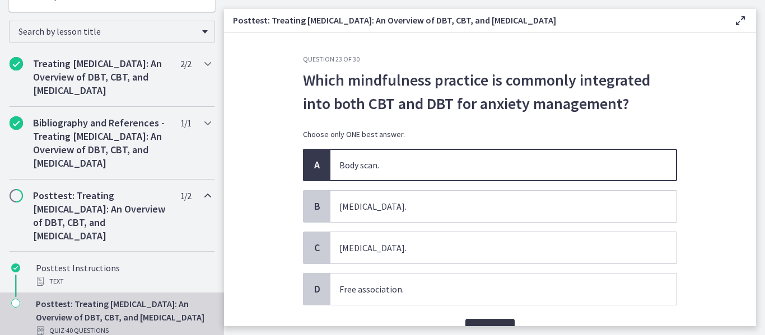
click at [478, 322] on button "Confirm" at bounding box center [489, 330] width 49 height 22
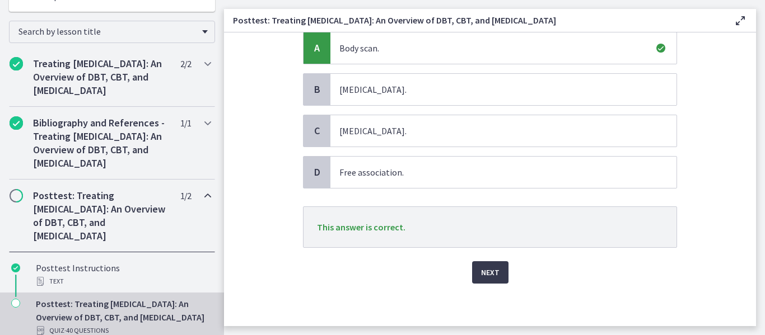
scroll to position [119, 0]
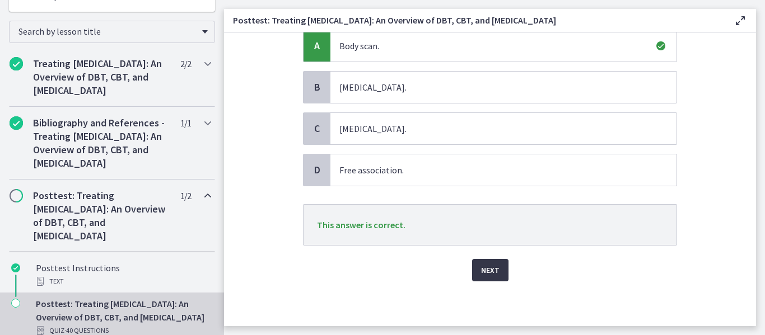
click at [490, 270] on span "Next" at bounding box center [490, 270] width 18 height 13
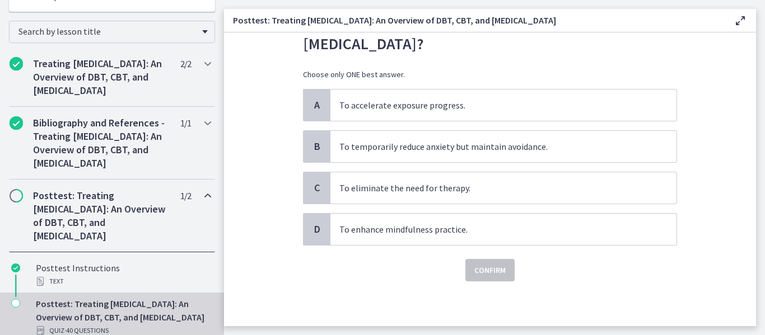
scroll to position [0, 0]
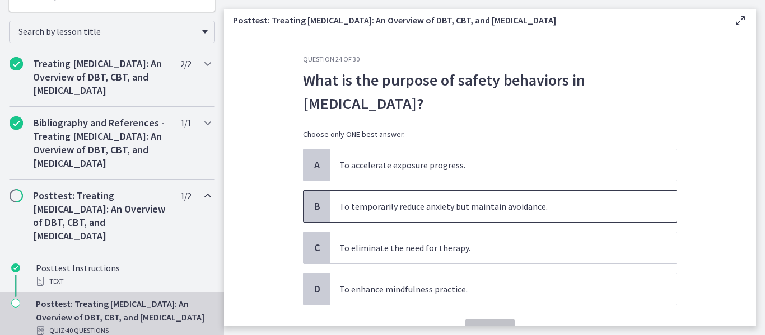
click at [407, 209] on span "To temporarily reduce anxiety but maintain avoidance." at bounding box center [503, 206] width 346 height 31
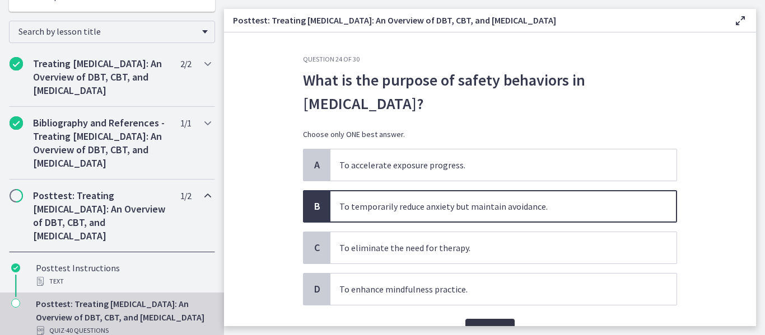
click at [487, 322] on button "Confirm" at bounding box center [489, 330] width 49 height 22
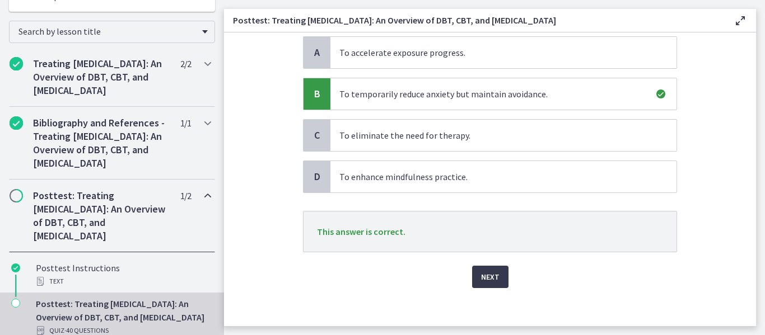
scroll to position [119, 0]
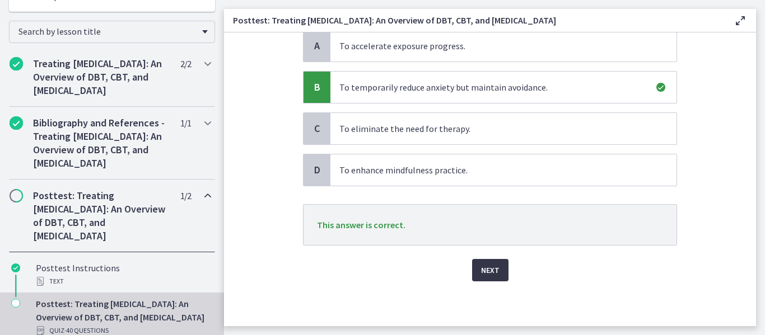
click at [493, 275] on span "Next" at bounding box center [490, 270] width 18 height 13
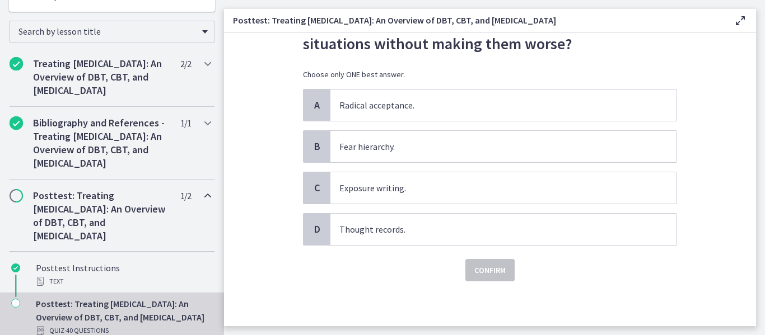
scroll to position [0, 0]
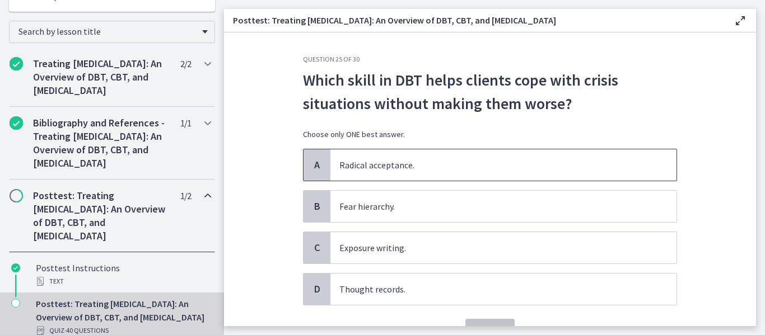
click at [414, 171] on span "Radical acceptance." at bounding box center [503, 164] width 346 height 31
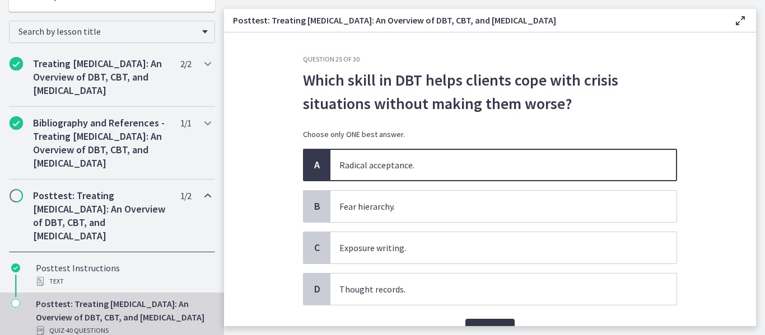
click at [472, 322] on button "Confirm" at bounding box center [489, 330] width 49 height 22
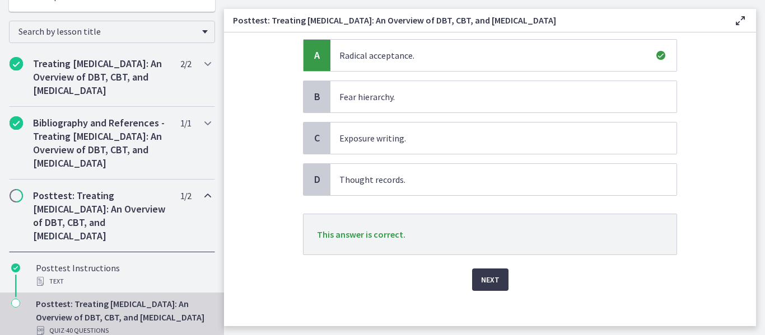
scroll to position [119, 0]
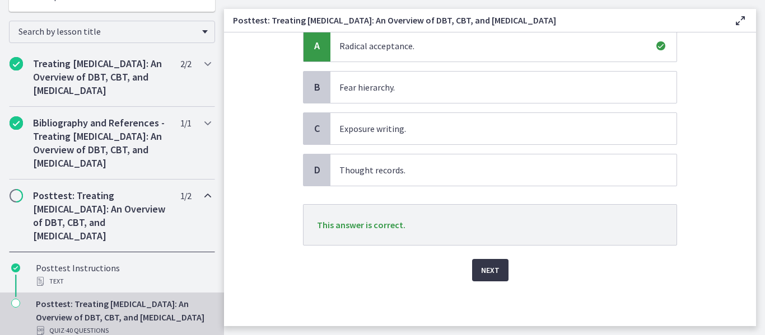
click at [490, 270] on span "Next" at bounding box center [490, 270] width 18 height 13
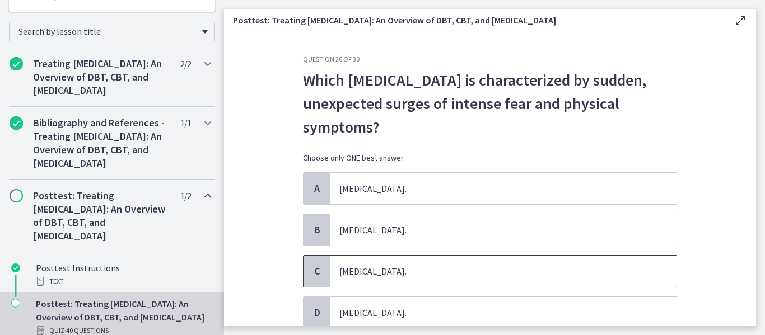
click at [484, 268] on span "Panic Disorder." at bounding box center [503, 271] width 346 height 31
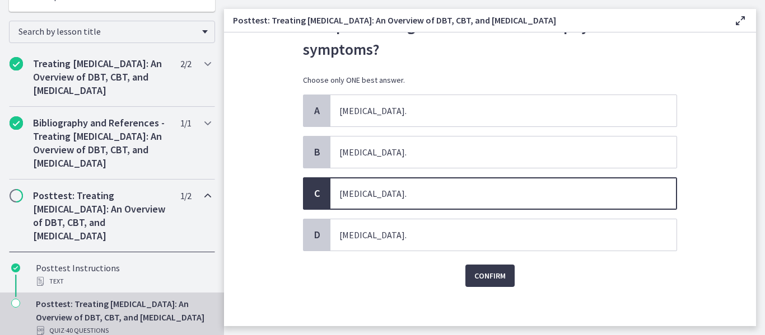
scroll to position [83, 0]
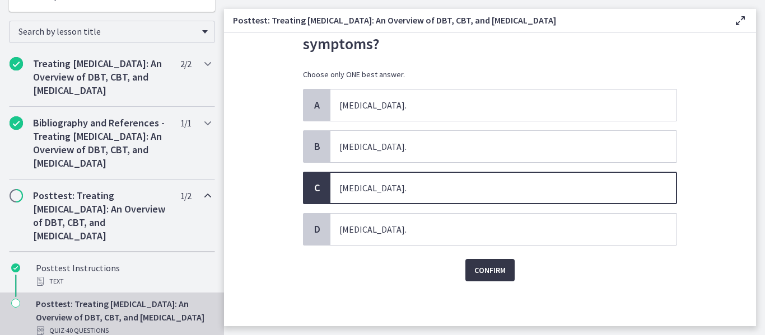
click at [494, 277] on span "Confirm" at bounding box center [489, 270] width 31 height 13
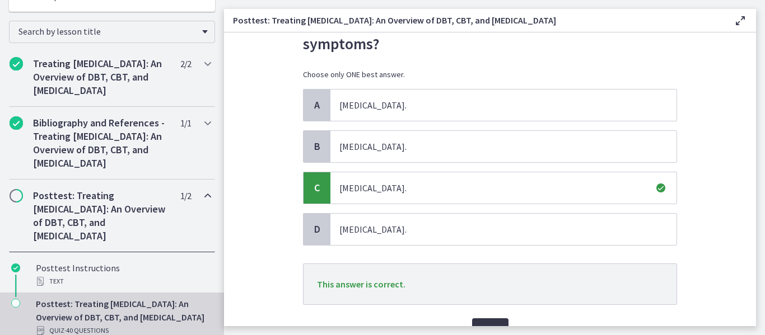
click at [493, 322] on button "Next" at bounding box center [490, 329] width 36 height 22
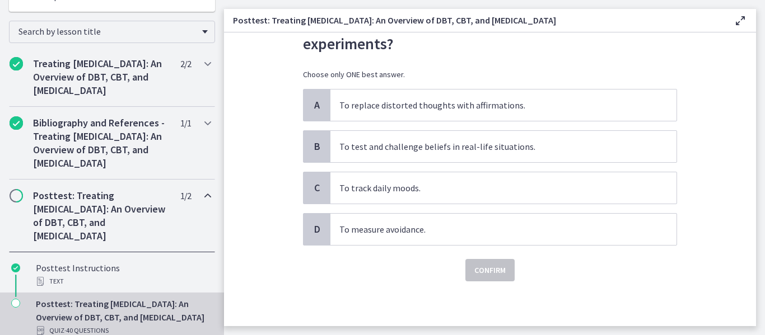
scroll to position [0, 0]
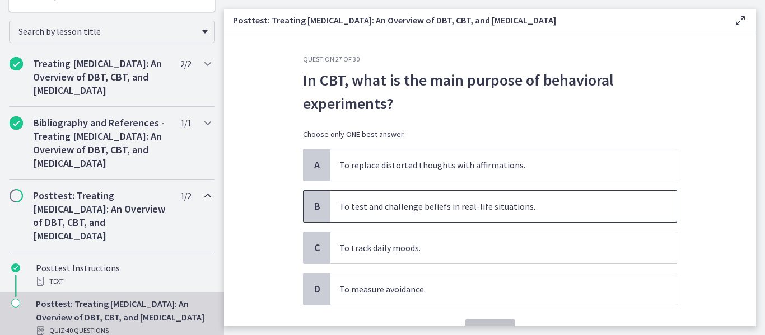
click at [483, 207] on span "To test and challenge beliefs in real-life situations." at bounding box center [503, 206] width 346 height 31
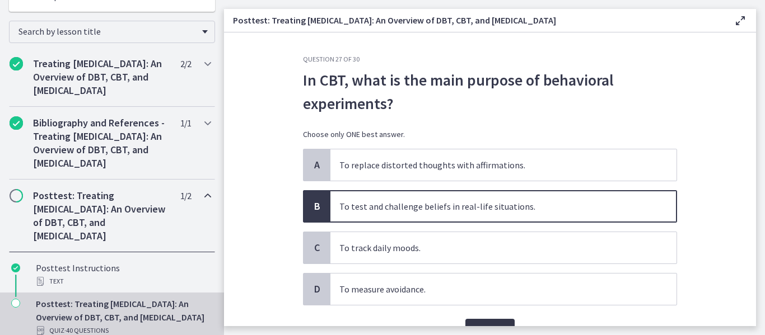
click at [493, 319] on button "Confirm" at bounding box center [489, 330] width 49 height 22
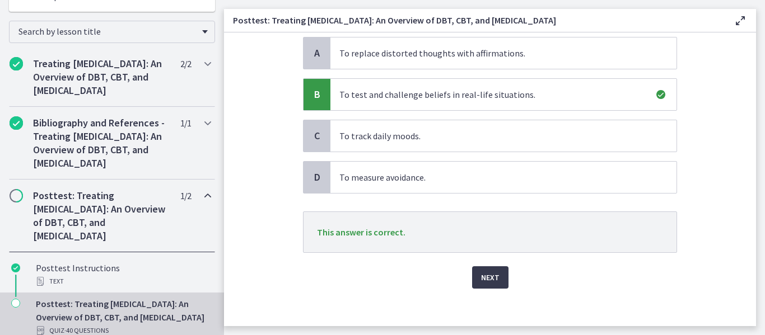
scroll to position [119, 0]
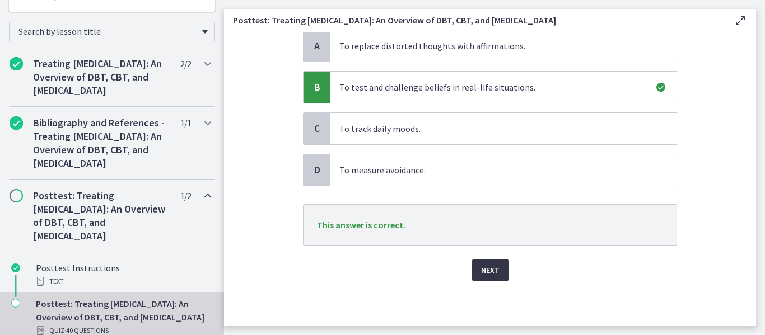
click at [483, 273] on span "Next" at bounding box center [490, 270] width 18 height 13
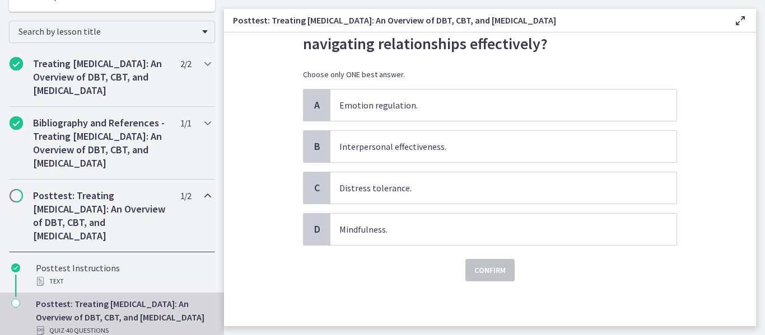
scroll to position [0, 0]
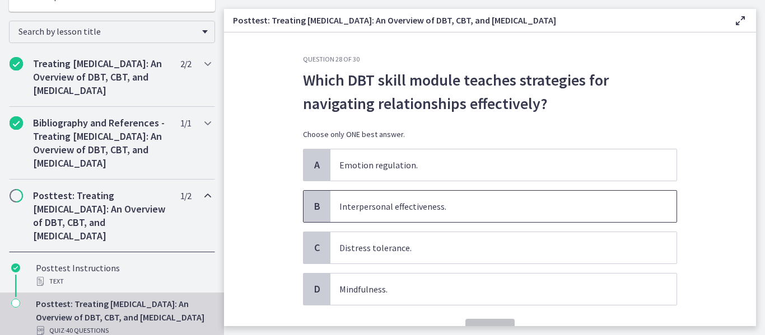
click at [422, 203] on span "Interpersonal effectiveness." at bounding box center [503, 206] width 346 height 31
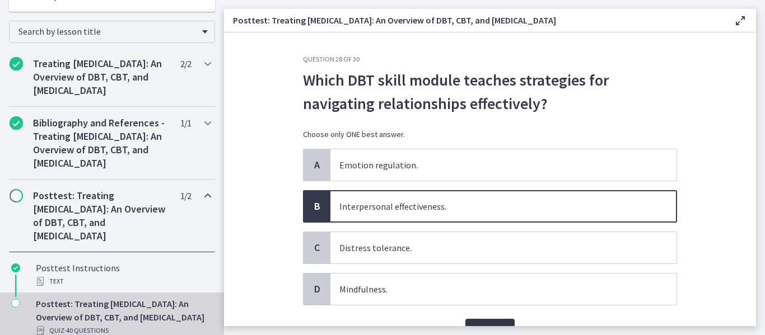
click at [488, 321] on button "Confirm" at bounding box center [489, 330] width 49 height 22
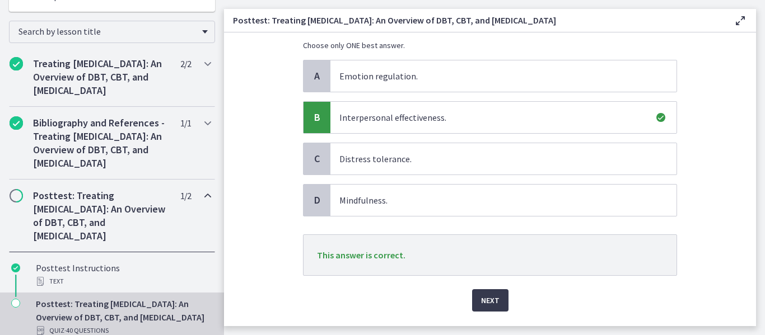
scroll to position [112, 0]
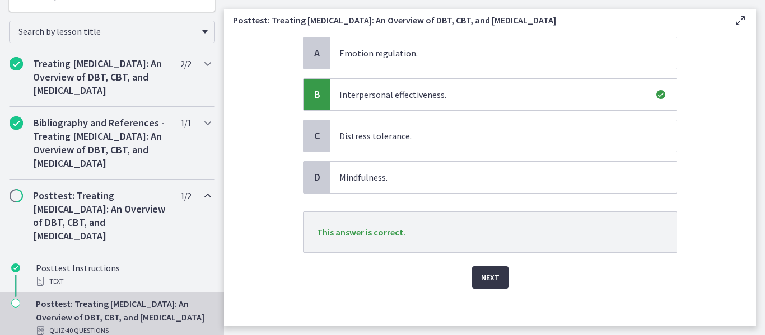
click at [481, 276] on span "Next" at bounding box center [490, 277] width 18 height 13
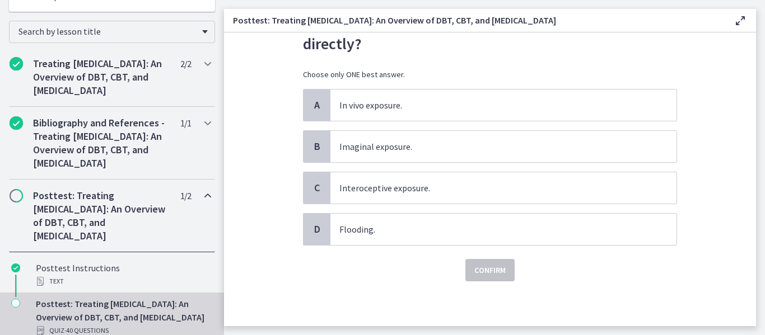
scroll to position [0, 0]
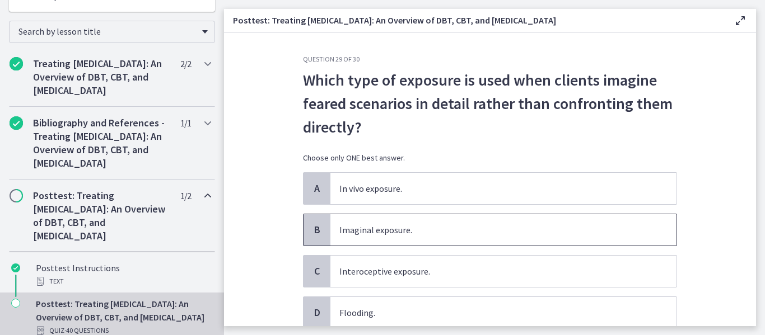
click at [405, 232] on span "Imaginal exposure." at bounding box center [503, 229] width 346 height 31
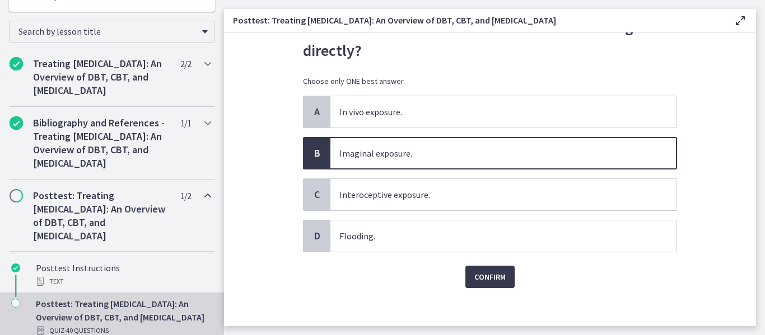
scroll to position [83, 0]
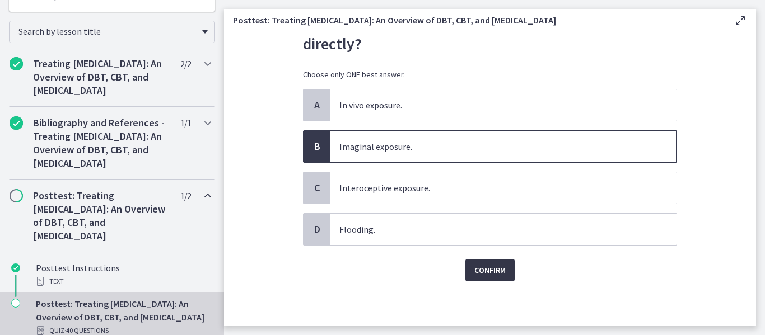
click at [502, 268] on button "Confirm" at bounding box center [489, 270] width 49 height 22
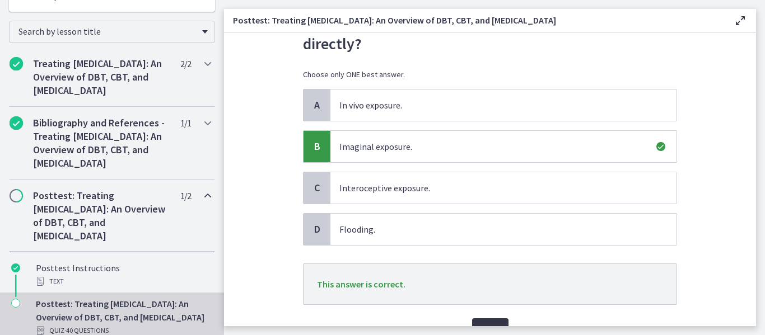
click at [494, 321] on button "Next" at bounding box center [490, 329] width 36 height 22
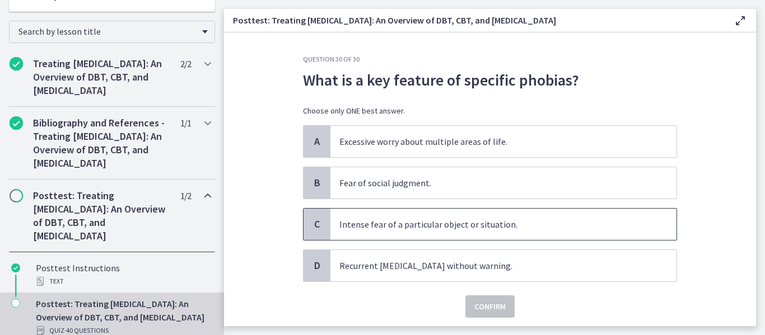
click at [458, 224] on span "Intense fear of a particular object or situation." at bounding box center [503, 224] width 346 height 31
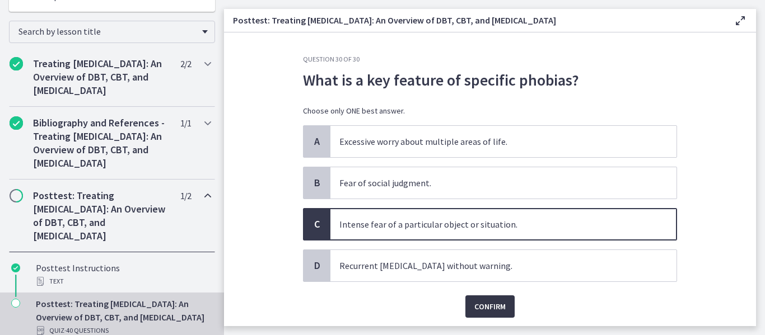
click at [482, 305] on span "Confirm" at bounding box center [489, 306] width 31 height 13
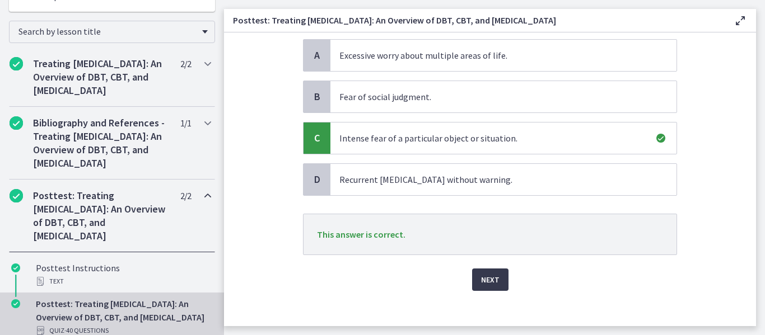
scroll to position [90, 0]
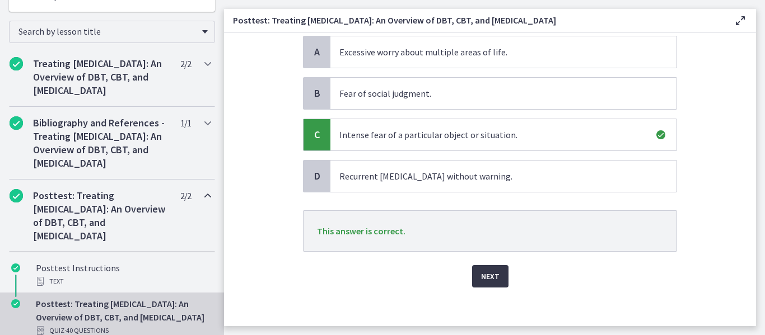
click at [491, 273] on span "Next" at bounding box center [490, 276] width 18 height 13
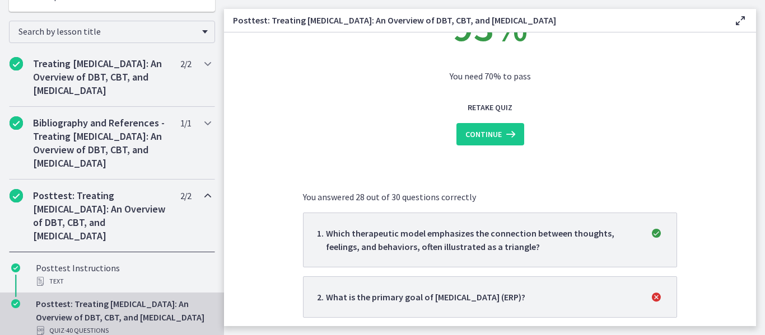
scroll to position [112, 0]
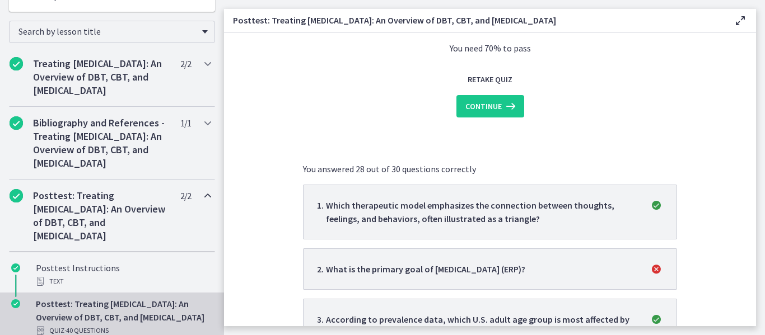
drag, startPoint x: 553, startPoint y: 116, endPoint x: 518, endPoint y: 151, distance: 48.7
click at [491, 101] on span "Continue" at bounding box center [483, 106] width 36 height 13
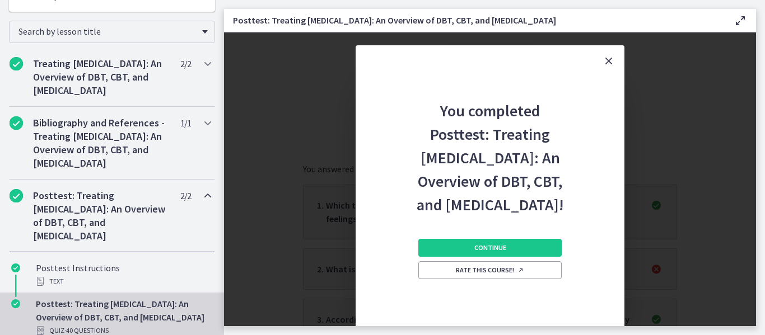
scroll to position [0, 0]
click at [491, 252] on span "Continue" at bounding box center [490, 247] width 32 height 9
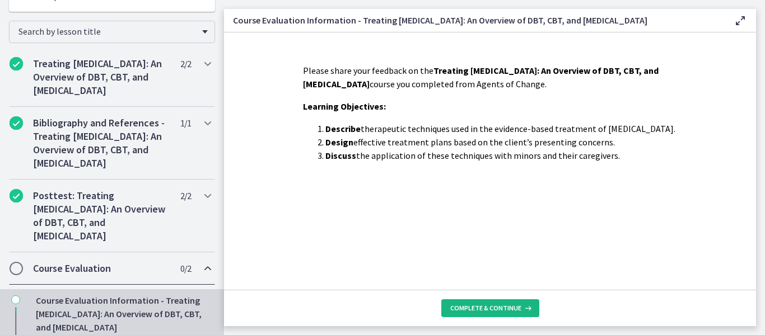
click at [498, 307] on span "Complete & continue" at bounding box center [485, 308] width 71 height 9
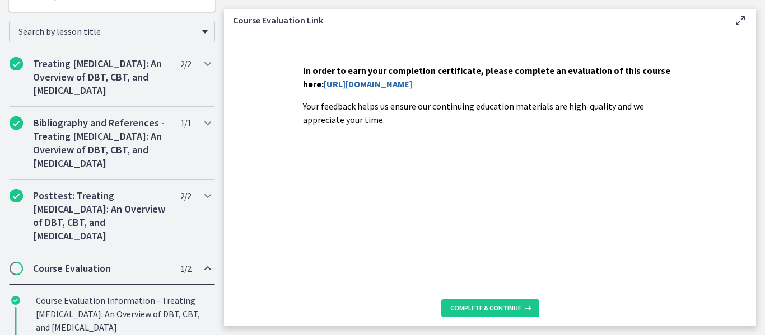
click at [379, 85] on link "https://forms.gle/c8aVDZqKkNNhXF858" at bounding box center [368, 83] width 88 height 11
click at [480, 309] on span "Complete & continue" at bounding box center [485, 308] width 71 height 9
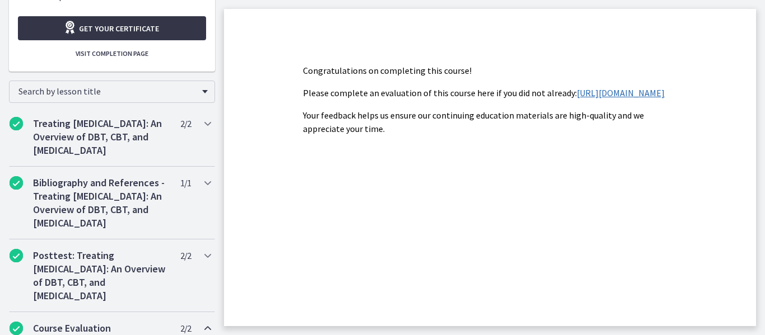
click at [121, 35] on span "Get your certificate" at bounding box center [119, 28] width 80 height 13
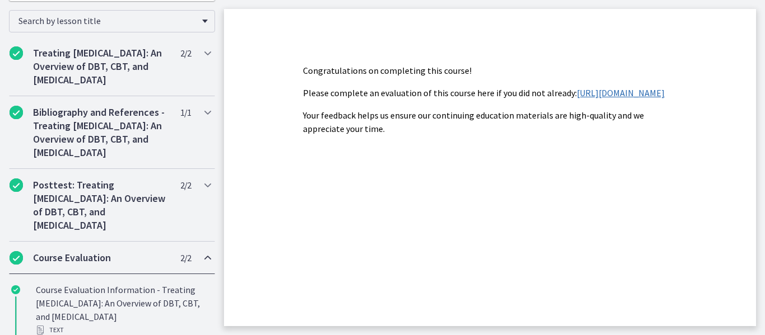
scroll to position [270, 0]
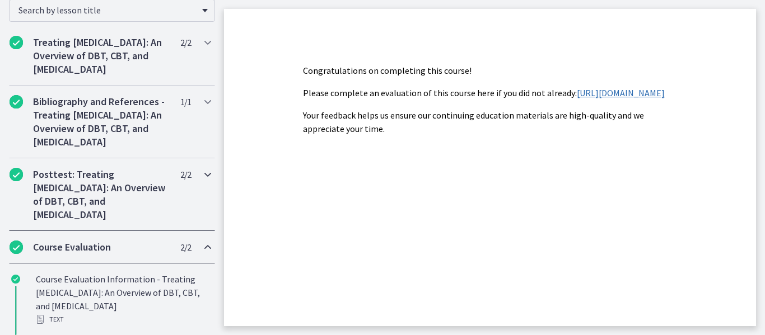
click at [108, 222] on h2 "Posttest: Treating Anxiety Disorders: An Overview of DBT, CBT, and Exposure and…" at bounding box center [101, 195] width 137 height 54
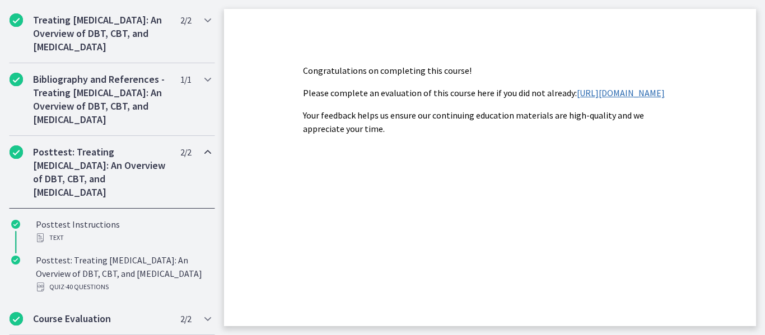
scroll to position [356, 0]
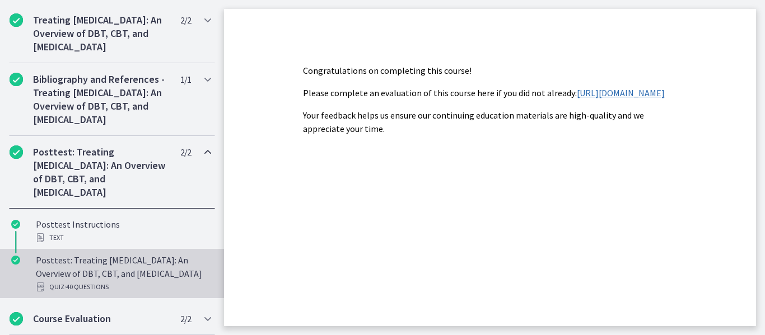
click at [92, 273] on div "Posttest: Treating Anxiety Disorders: An Overview of DBT, CBT, and Exposure and…" at bounding box center [123, 274] width 175 height 40
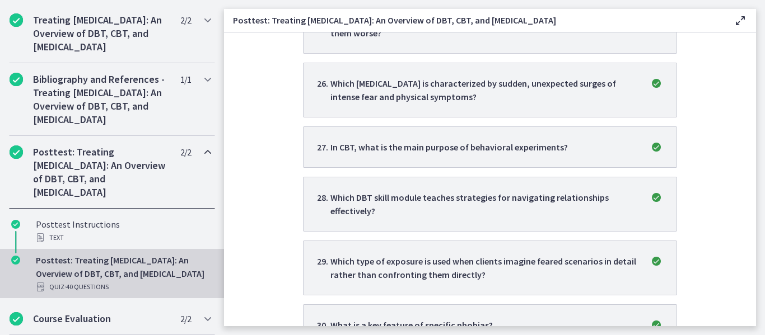
scroll to position [1746, 0]
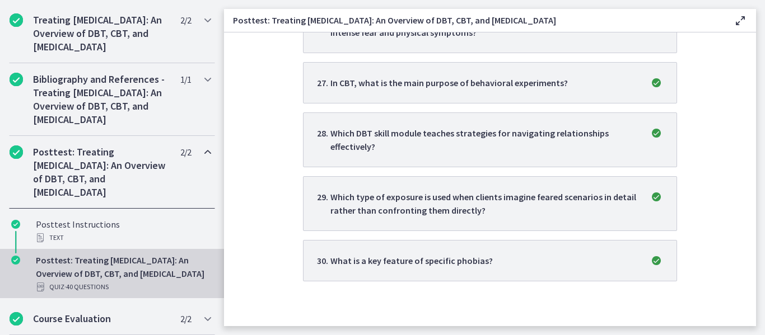
click at [92, 288] on span "· 40 Questions" at bounding box center [86, 286] width 44 height 13
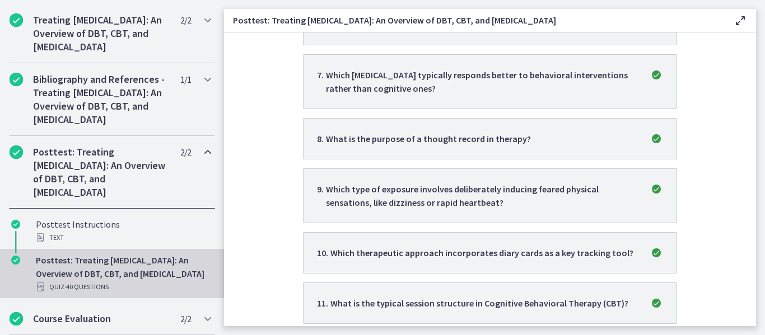
scroll to position [591, 0]
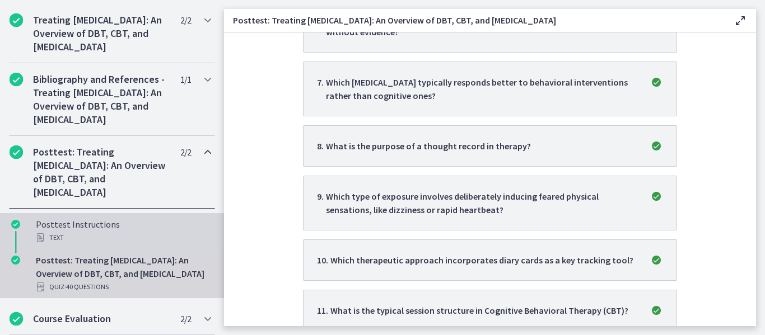
click at [51, 231] on div "Text" at bounding box center [123, 237] width 175 height 13
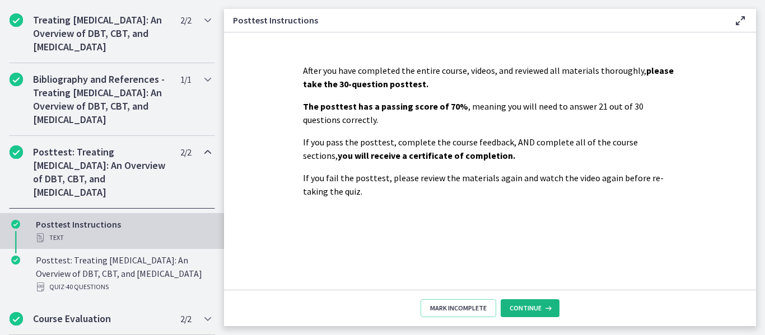
click at [531, 313] on button "Continue" at bounding box center [529, 308] width 59 height 18
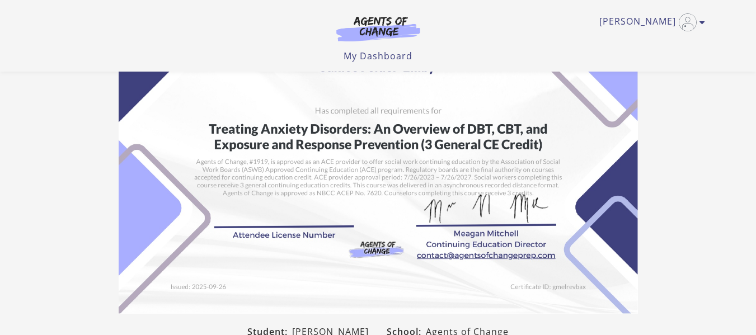
scroll to position [80, 0]
drag, startPoint x: 372, startPoint y: 130, endPoint x: 283, endPoint y: 124, distance: 89.2
click at [283, 124] on img at bounding box center [378, 130] width 519 height 367
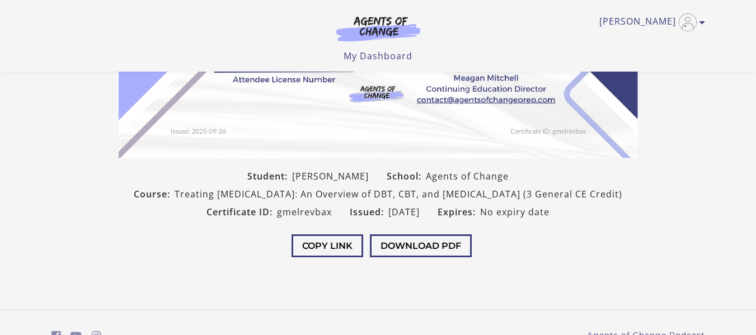
scroll to position [237, 0]
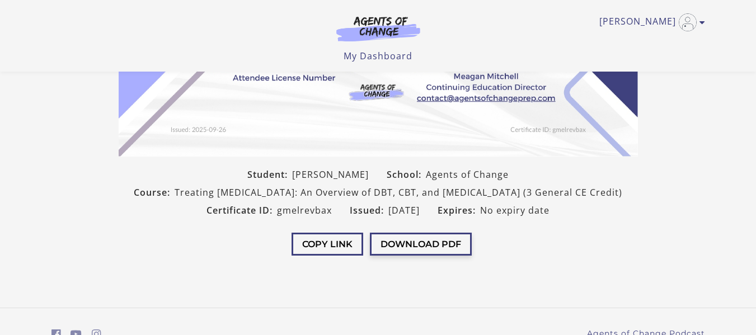
click at [424, 256] on button "Download PDF" at bounding box center [421, 244] width 102 height 23
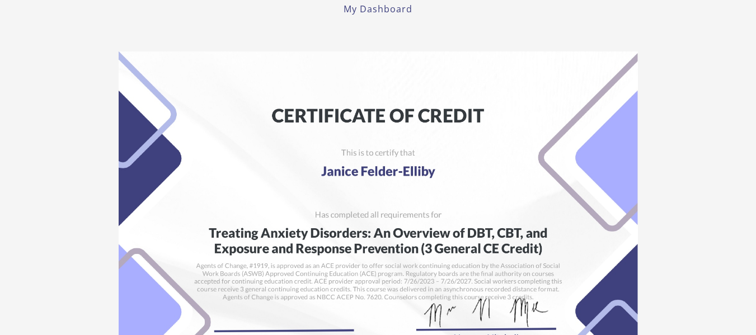
scroll to position [0, 0]
